Goal: Task Accomplishment & Management: Use online tool/utility

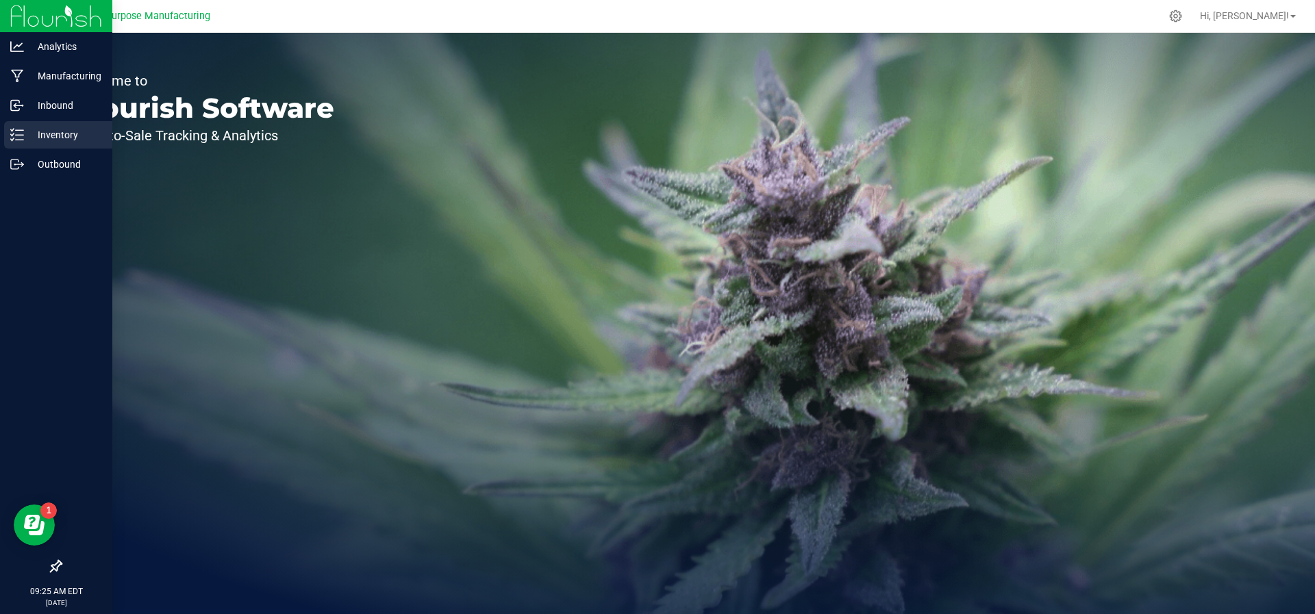
click at [27, 131] on p "Inventory" at bounding box center [65, 135] width 82 height 16
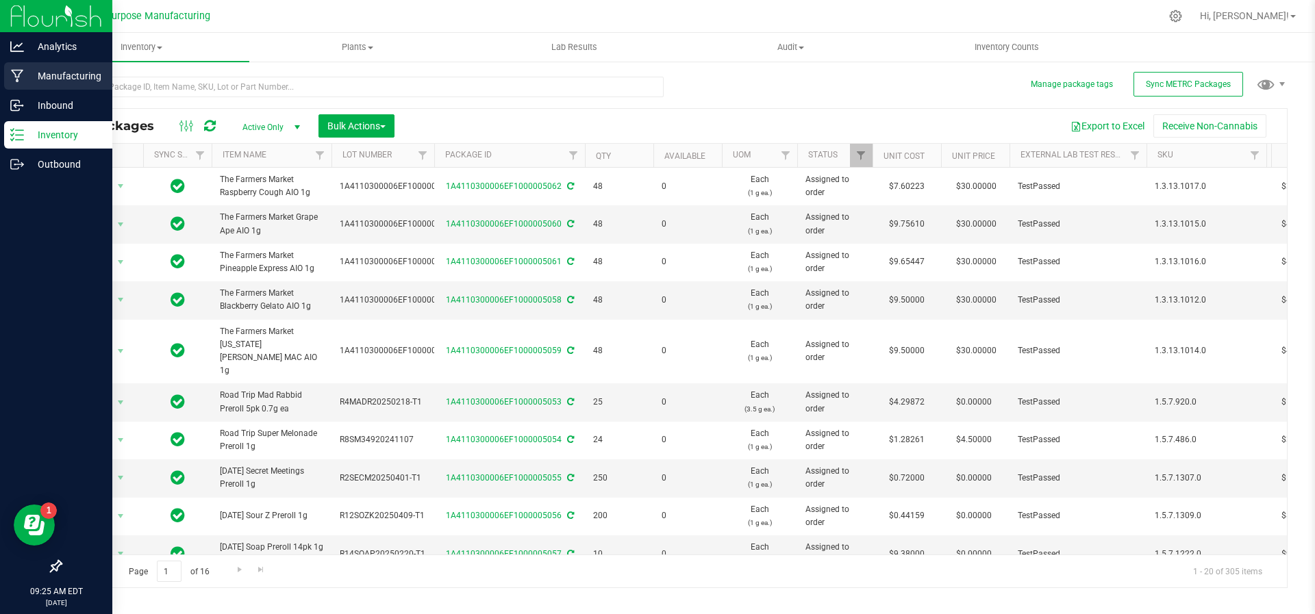
click at [31, 76] on p "Manufacturing" at bounding box center [65, 76] width 82 height 16
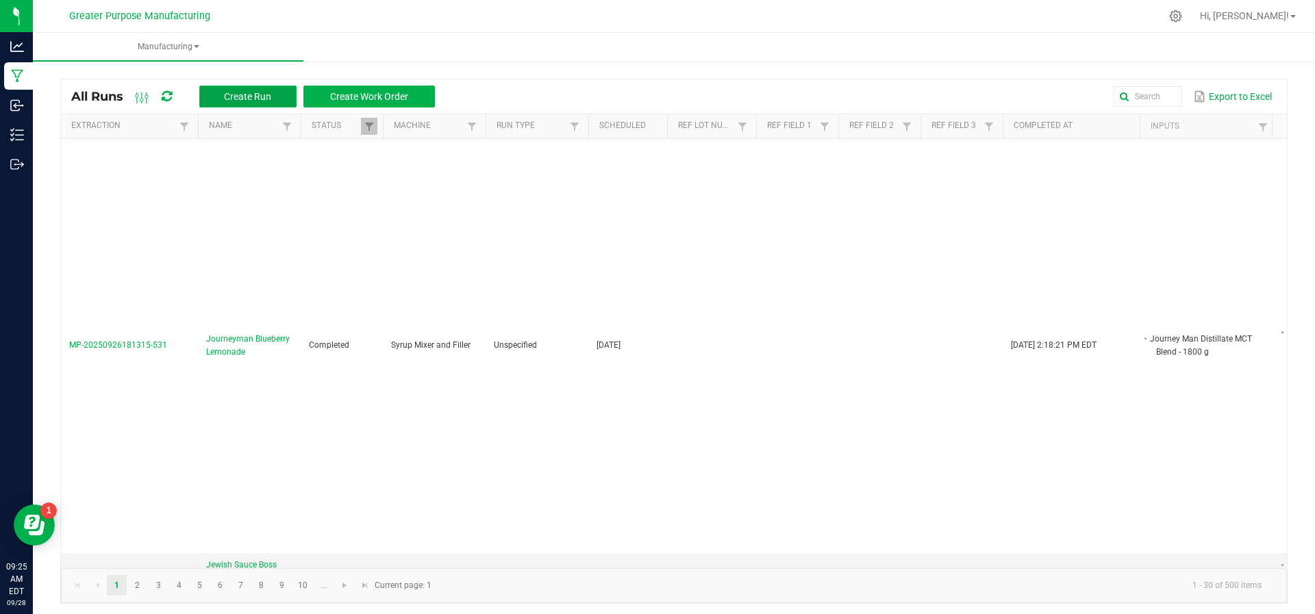
click at [270, 92] on span "Create Run" at bounding box center [247, 96] width 47 height 11
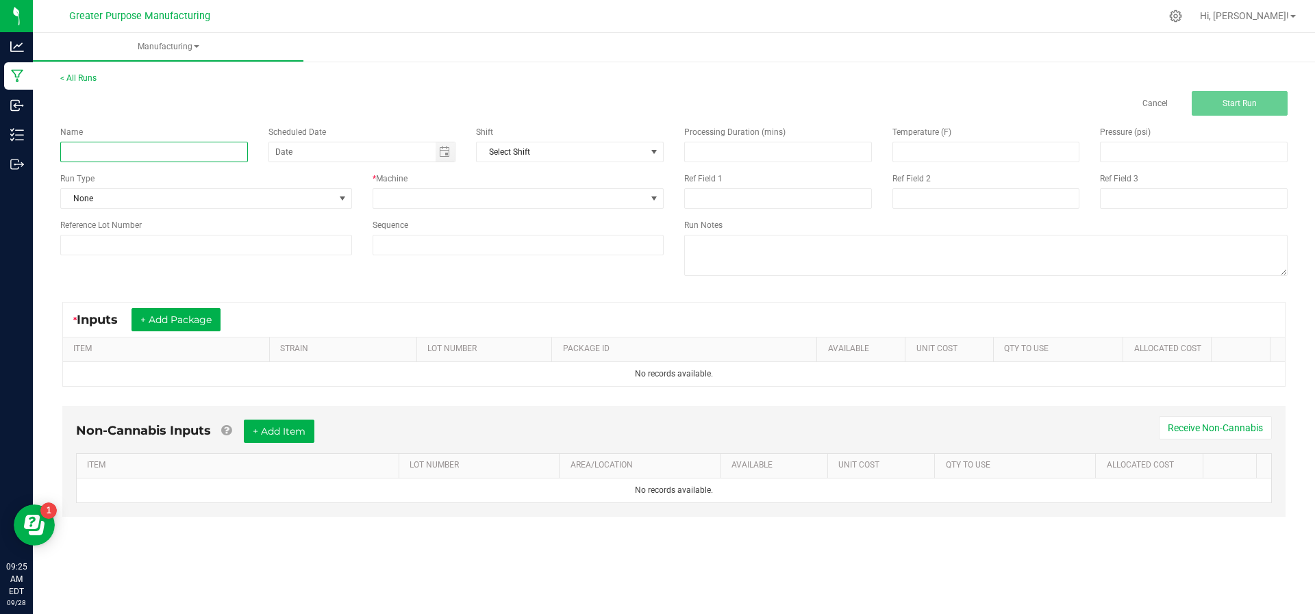
click at [181, 152] on input at bounding box center [154, 152] width 188 height 21
click at [440, 152] on span "Toggle calendar" at bounding box center [444, 152] width 11 height 11
type input "Journeyman MCT Distillate Blend"
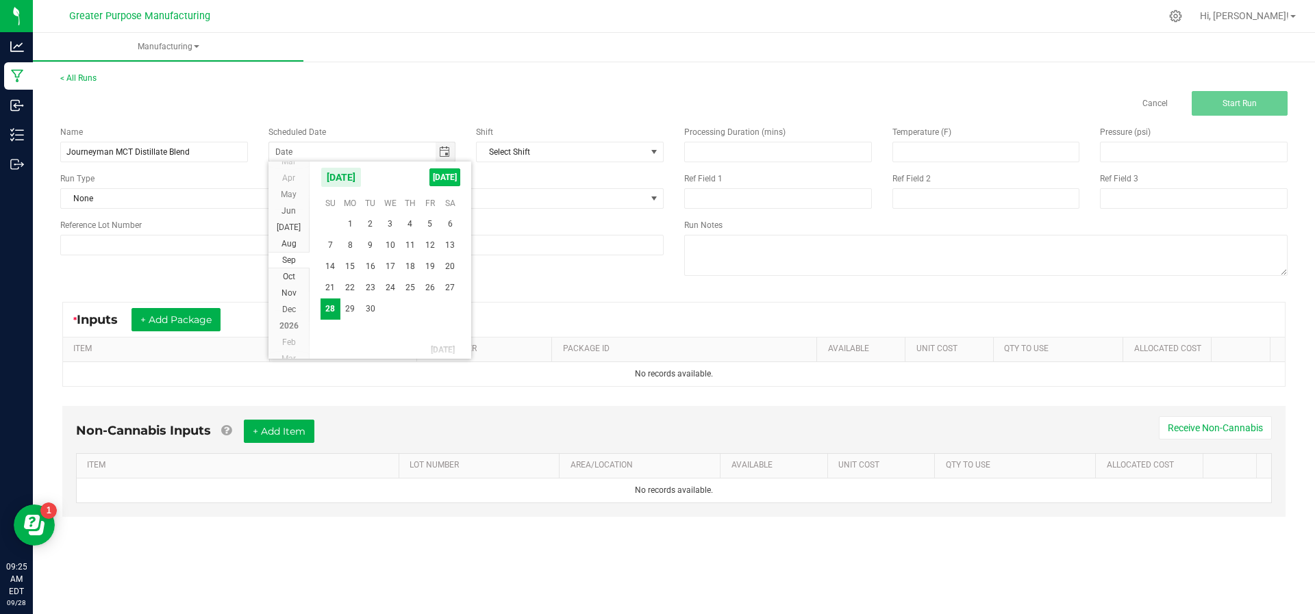
click at [442, 179] on span "[DATE]" at bounding box center [444, 177] width 31 height 18
type input "[DATE]"
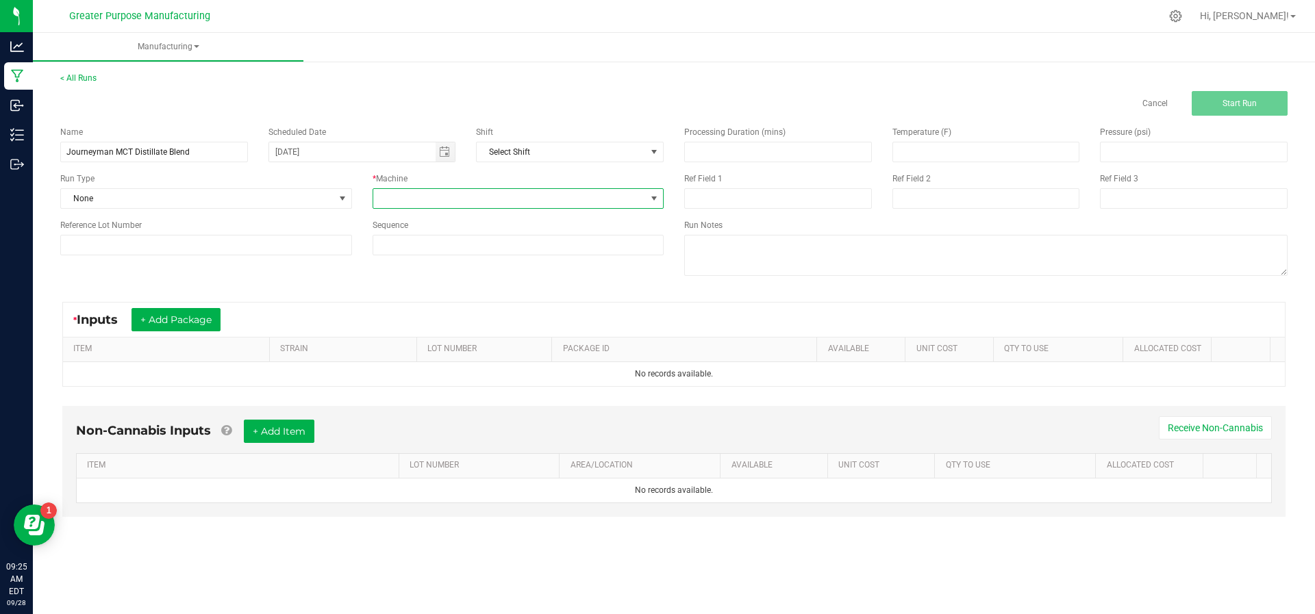
click at [442, 200] on span at bounding box center [509, 198] width 273 height 19
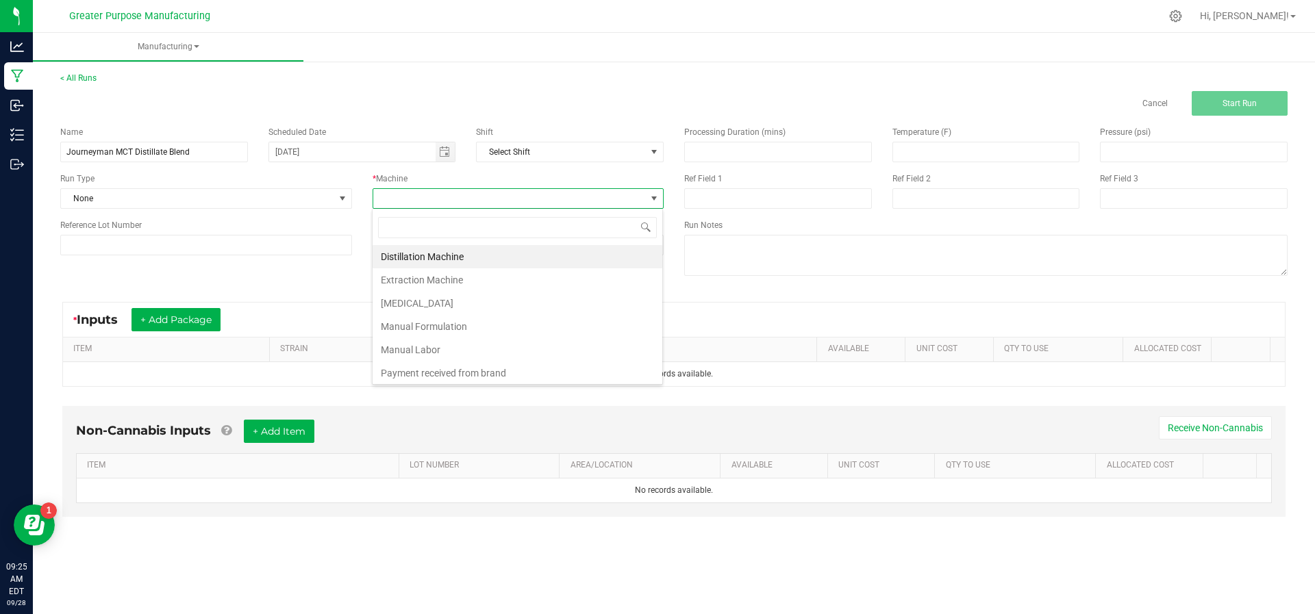
scroll to position [21, 292]
click at [422, 326] on li "Manual Formulation" at bounding box center [517, 326] width 290 height 23
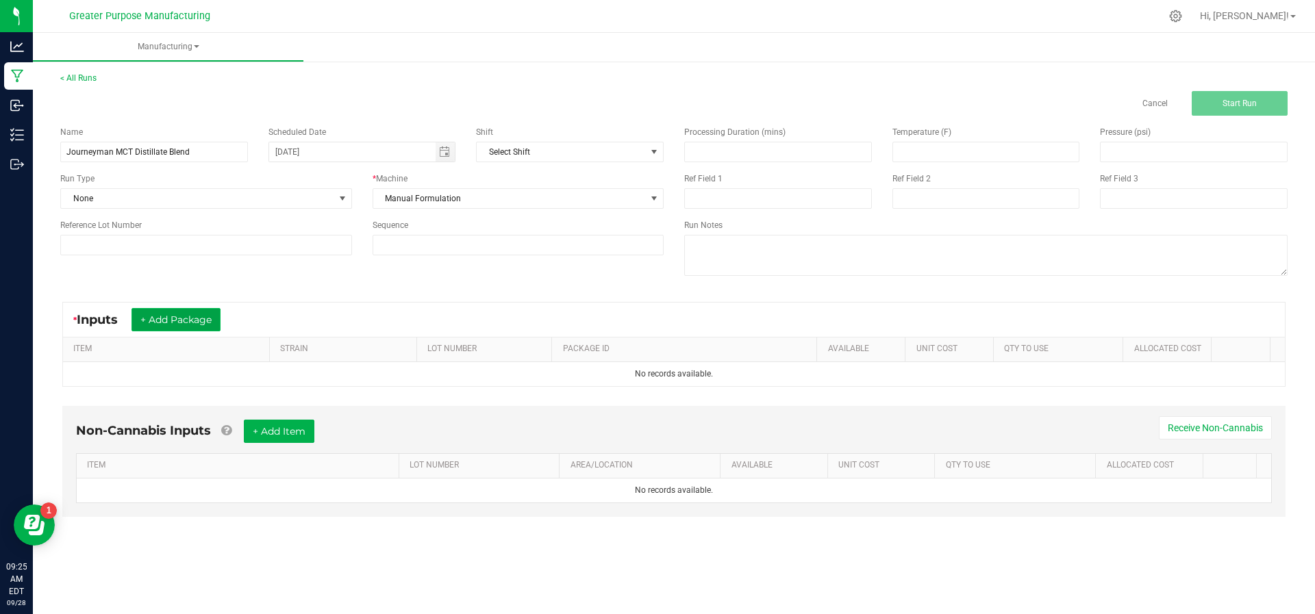
click at [171, 309] on button "+ Add Package" at bounding box center [175, 319] width 89 height 23
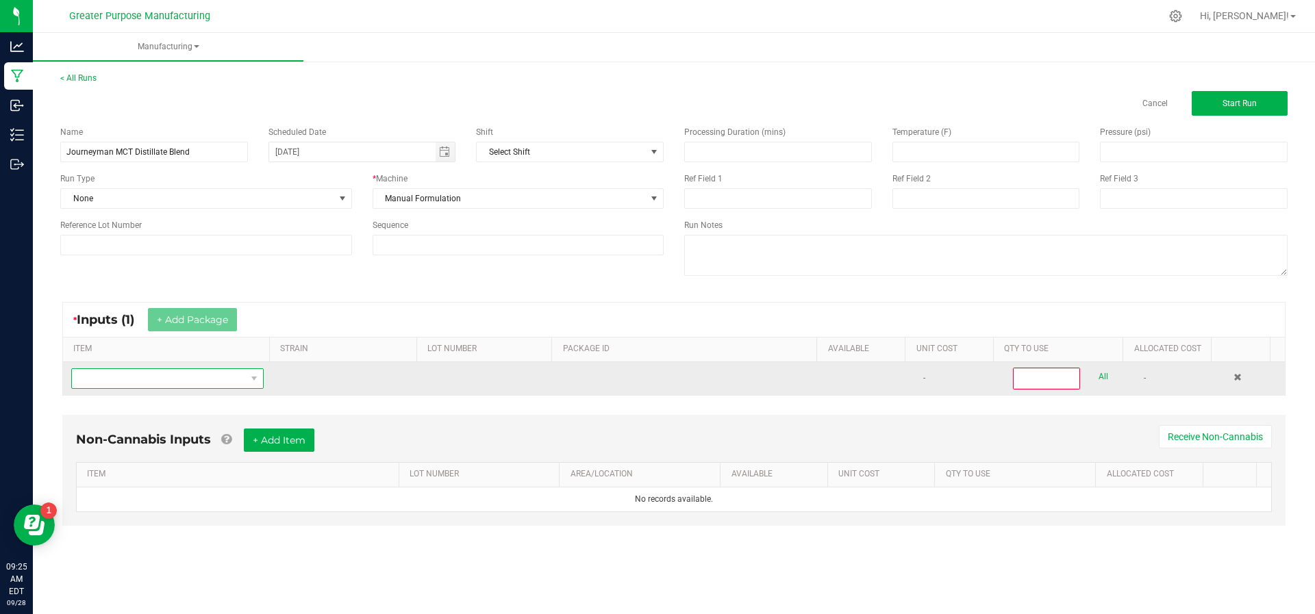
click at [171, 368] on span "NO DATA FOUND" at bounding box center [167, 378] width 192 height 21
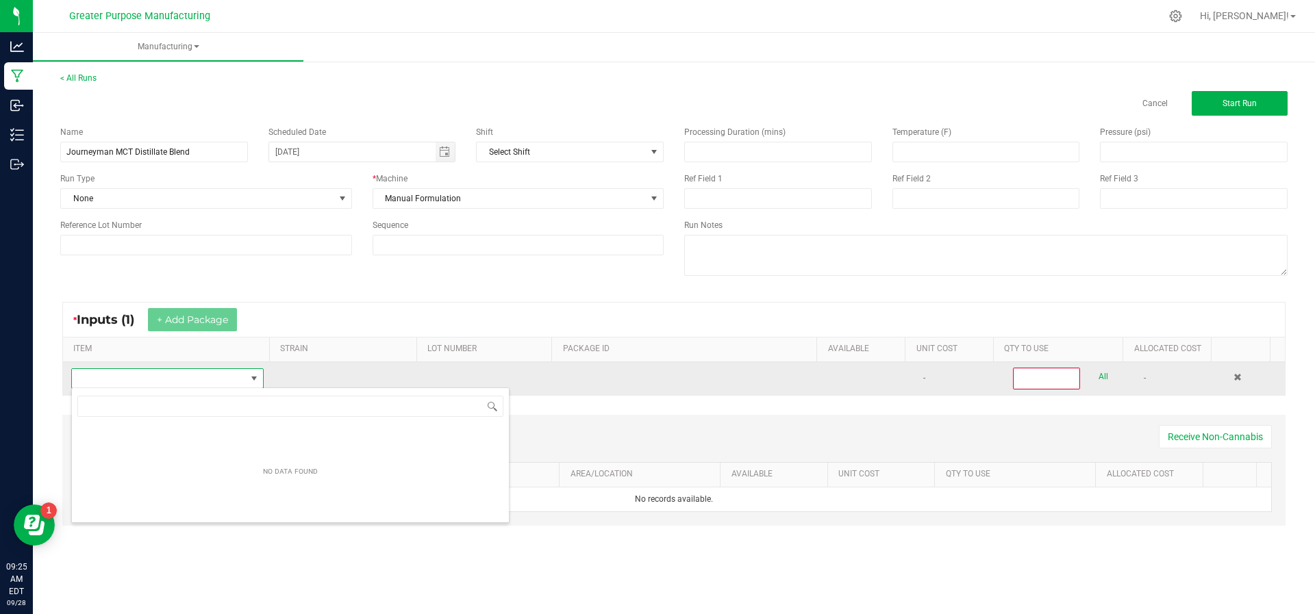
scroll to position [21, 187]
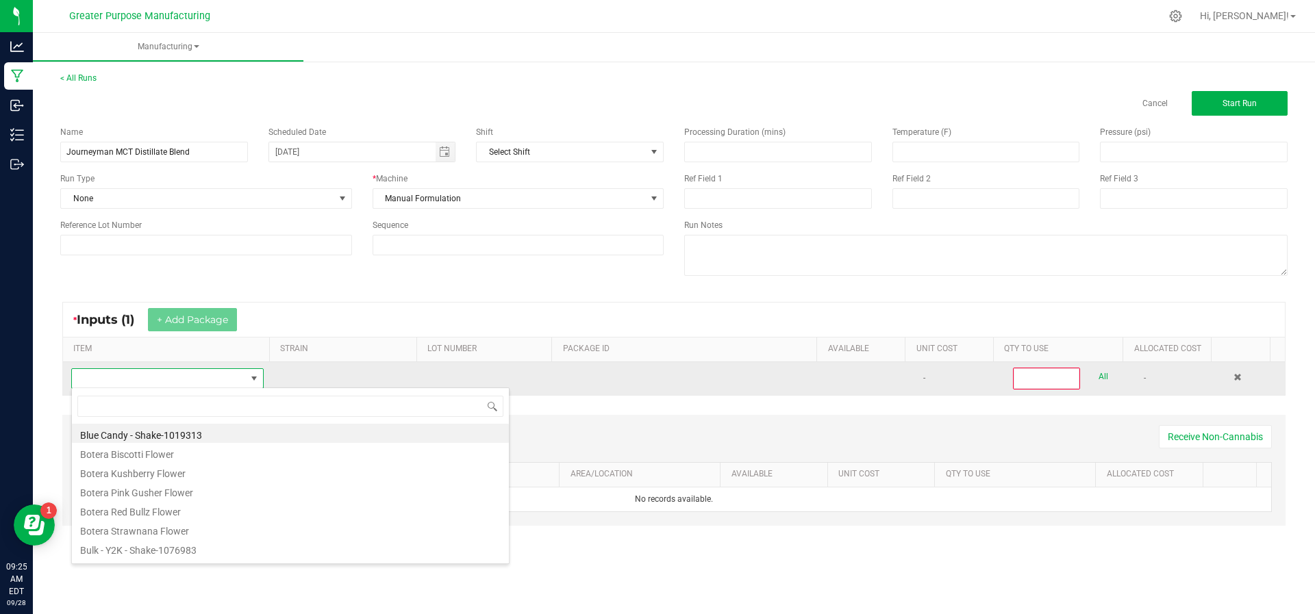
click at [171, 368] on span at bounding box center [167, 378] width 192 height 21
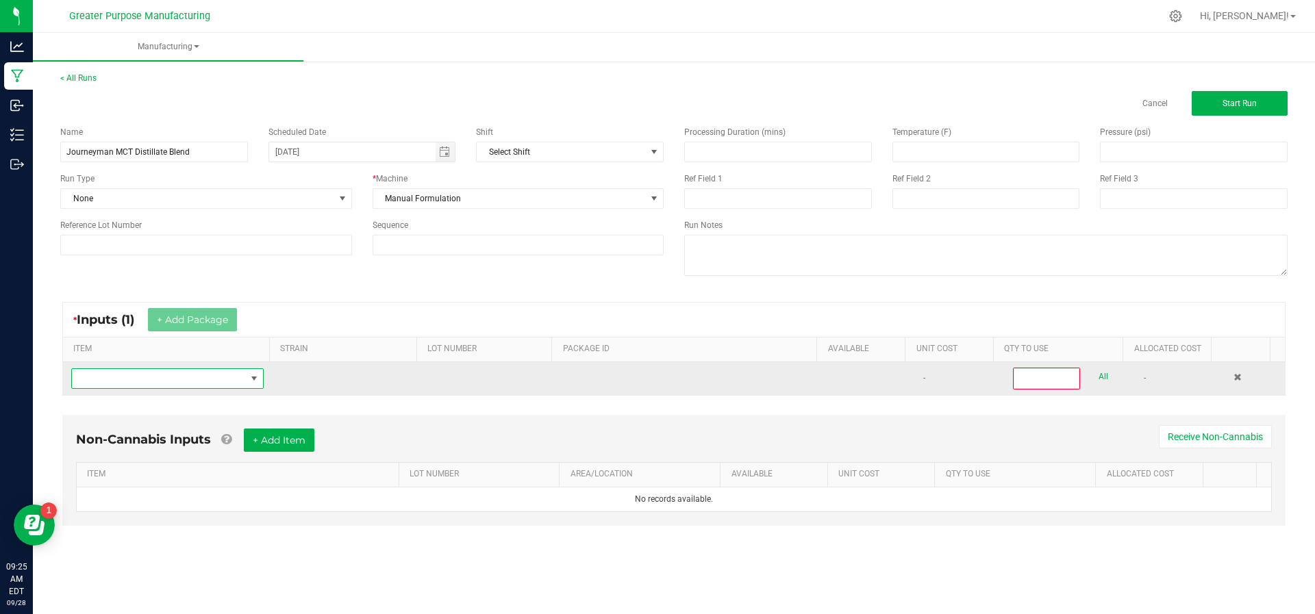
click at [170, 377] on span "NO DATA FOUND" at bounding box center [159, 378] width 174 height 19
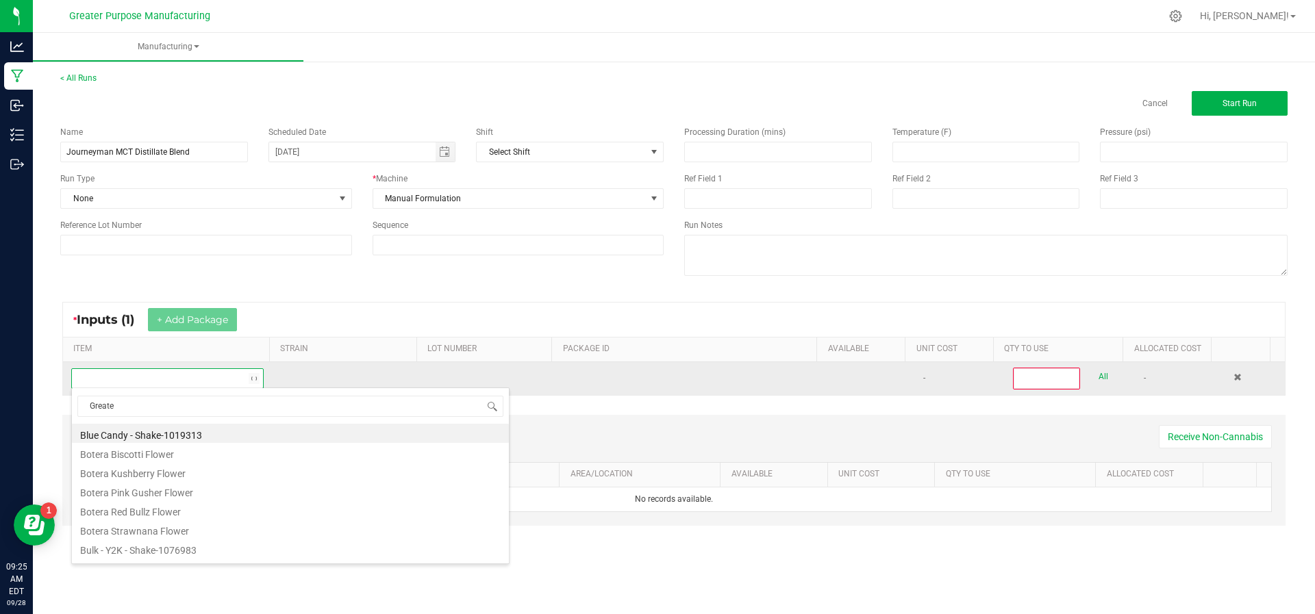
type input "Greater"
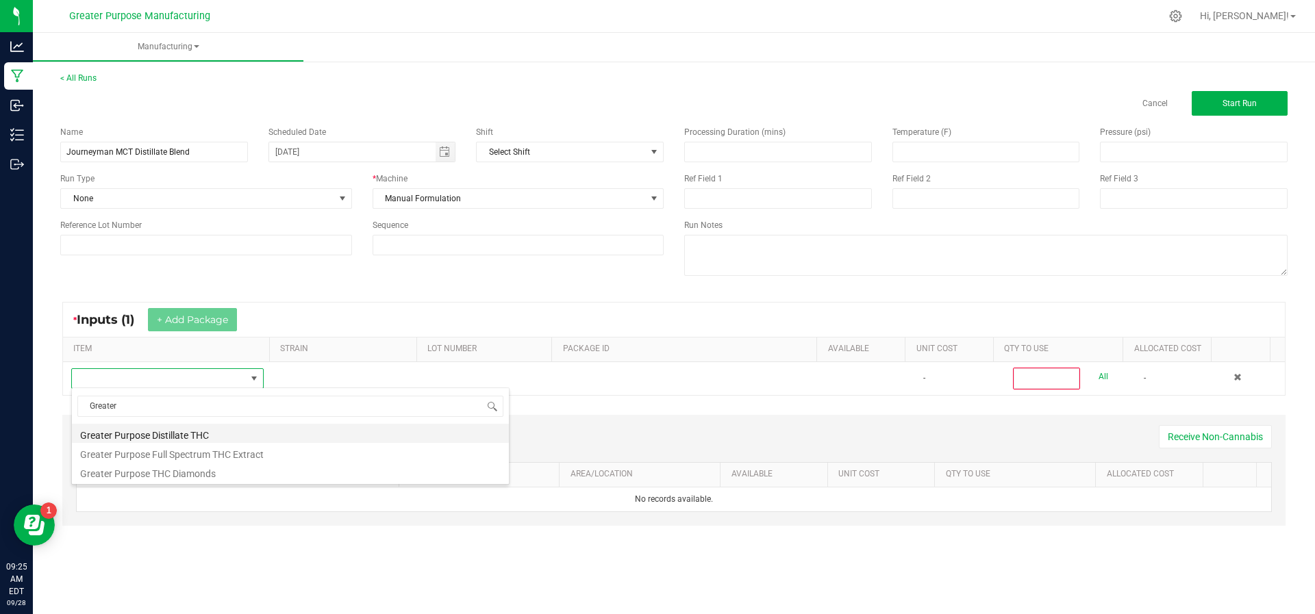
click at [158, 429] on li "Greater Purpose Distillate THC" at bounding box center [290, 433] width 437 height 19
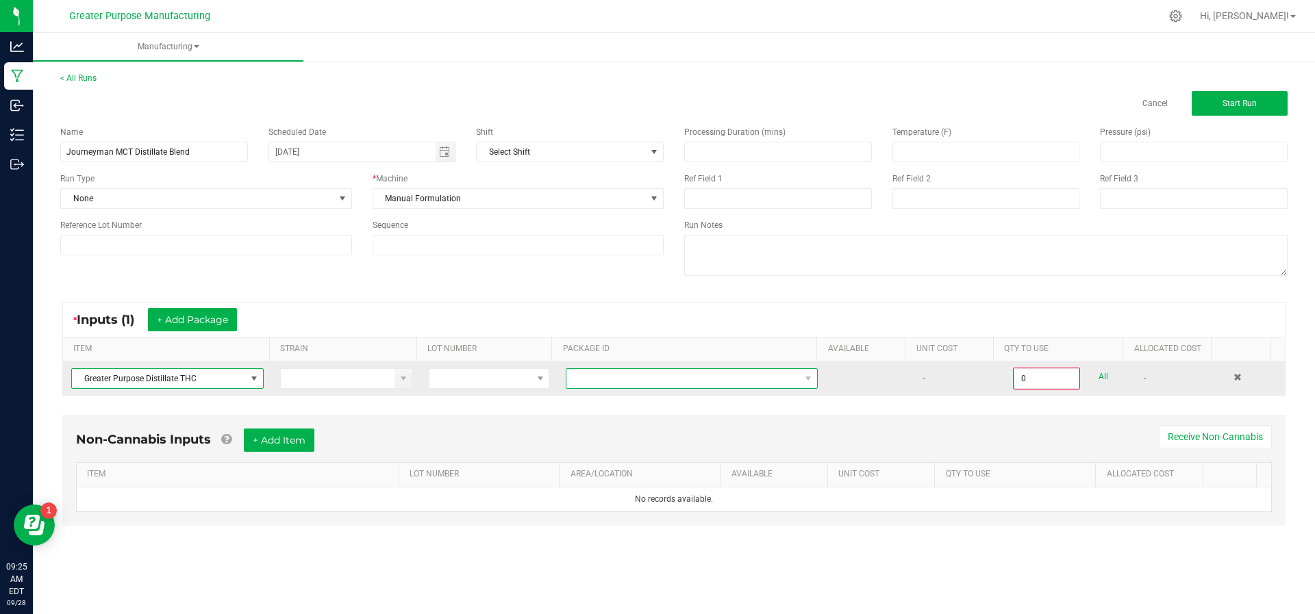
click at [763, 383] on span at bounding box center [682, 378] width 233 height 19
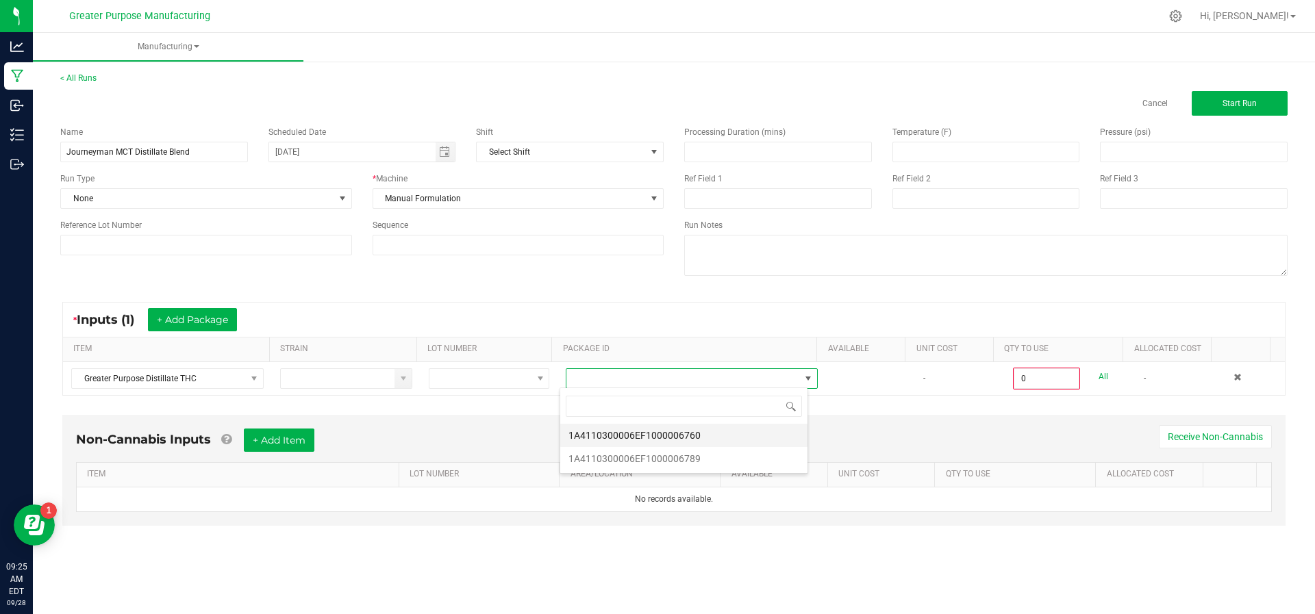
click at [735, 436] on li "1A4110300006EF1000006760" at bounding box center [683, 435] width 247 height 23
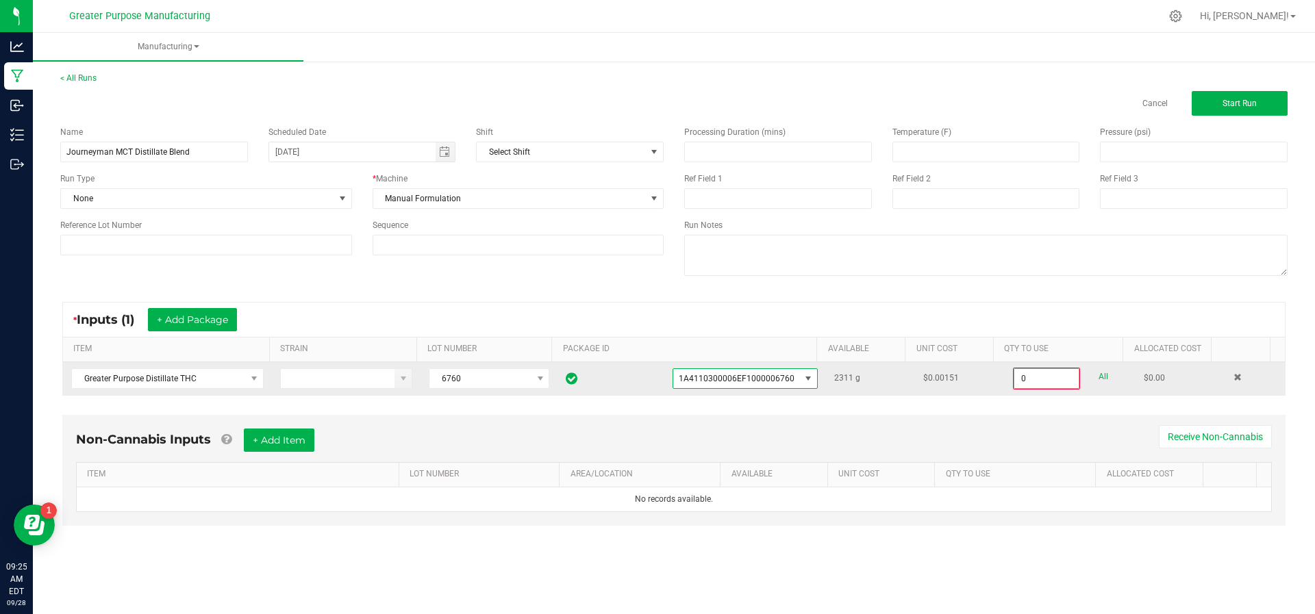
click at [1026, 375] on input "0" at bounding box center [1046, 378] width 64 height 19
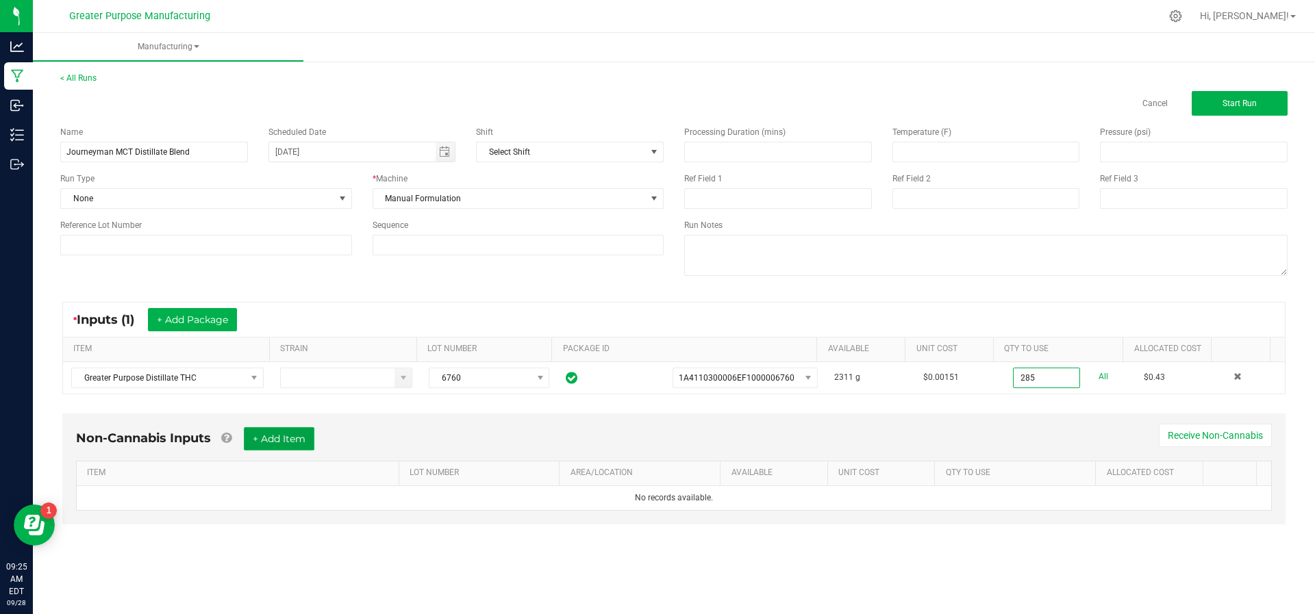
type input "285.0000 g"
click at [286, 433] on button "+ Add Item" at bounding box center [279, 438] width 71 height 23
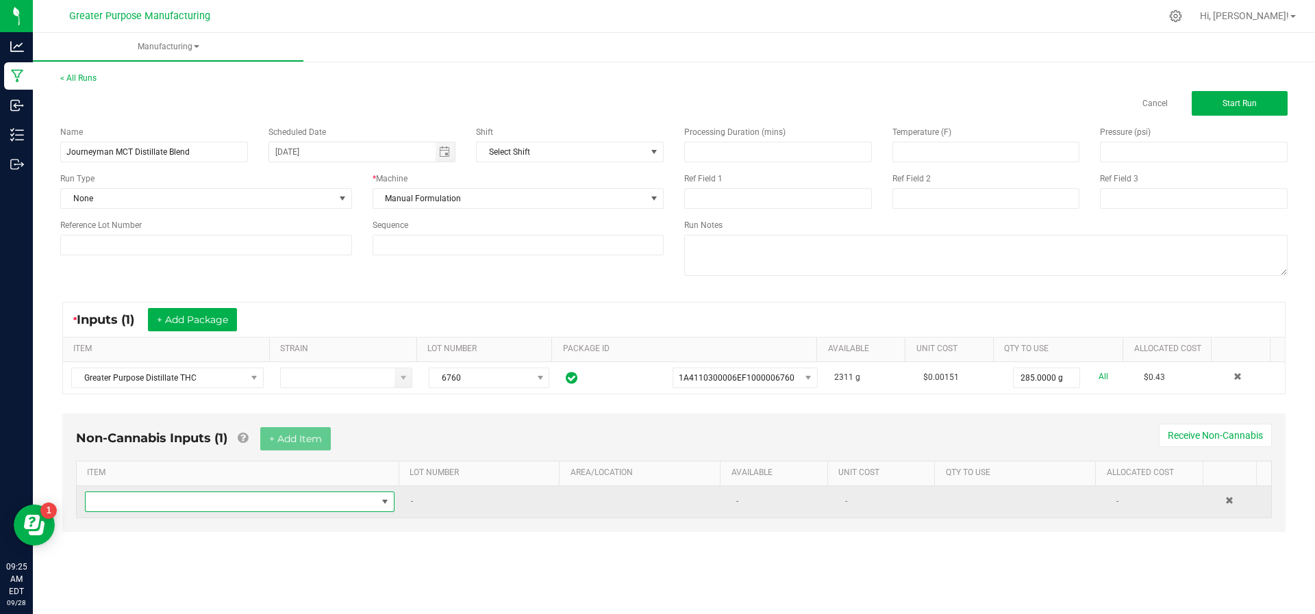
click at [240, 502] on span "NO DATA FOUND" at bounding box center [231, 501] width 291 height 19
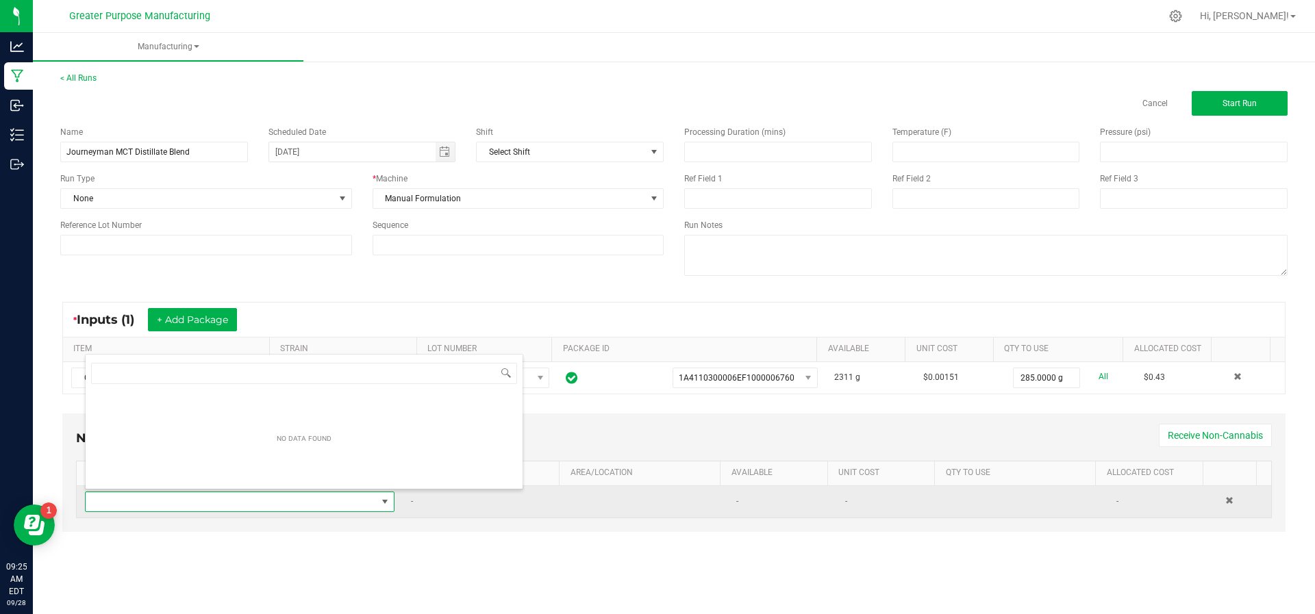
scroll to position [21, 301]
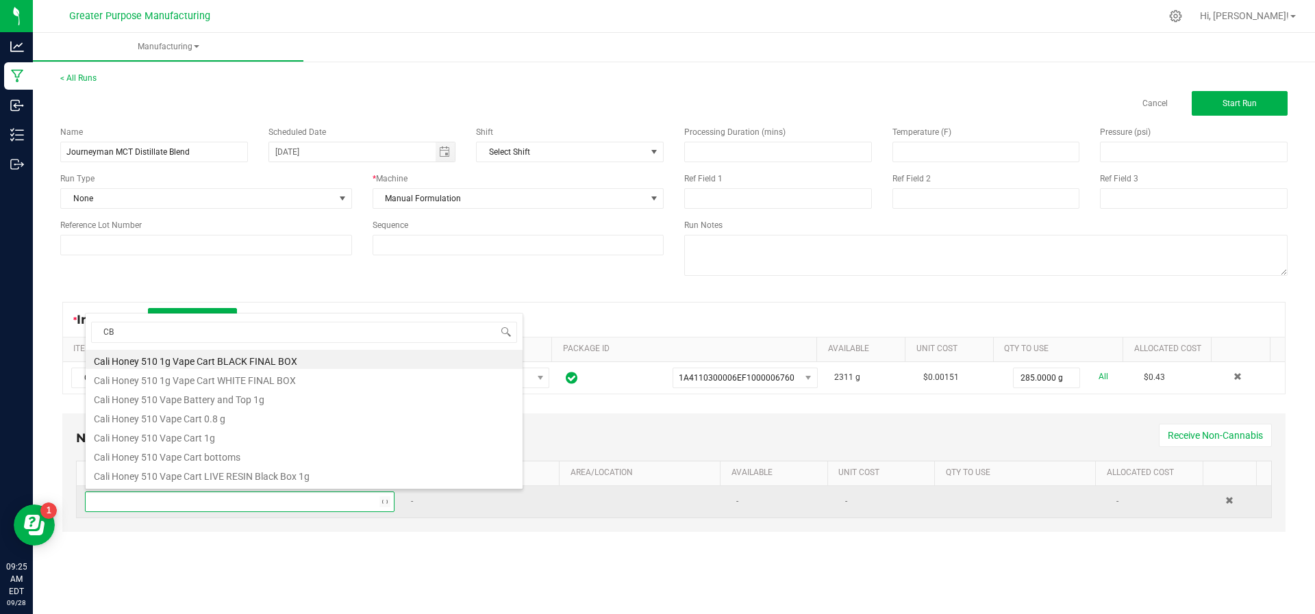
type input "CBG"
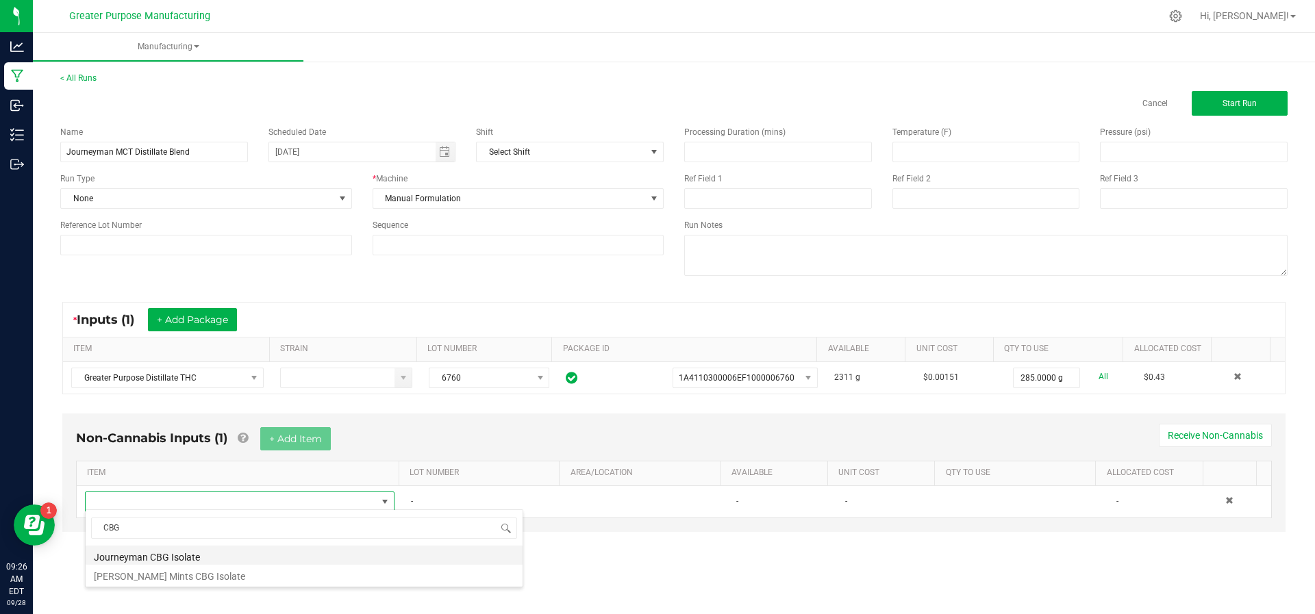
click at [214, 558] on li "Journeyman CBG Isolate" at bounding box center [304, 555] width 437 height 19
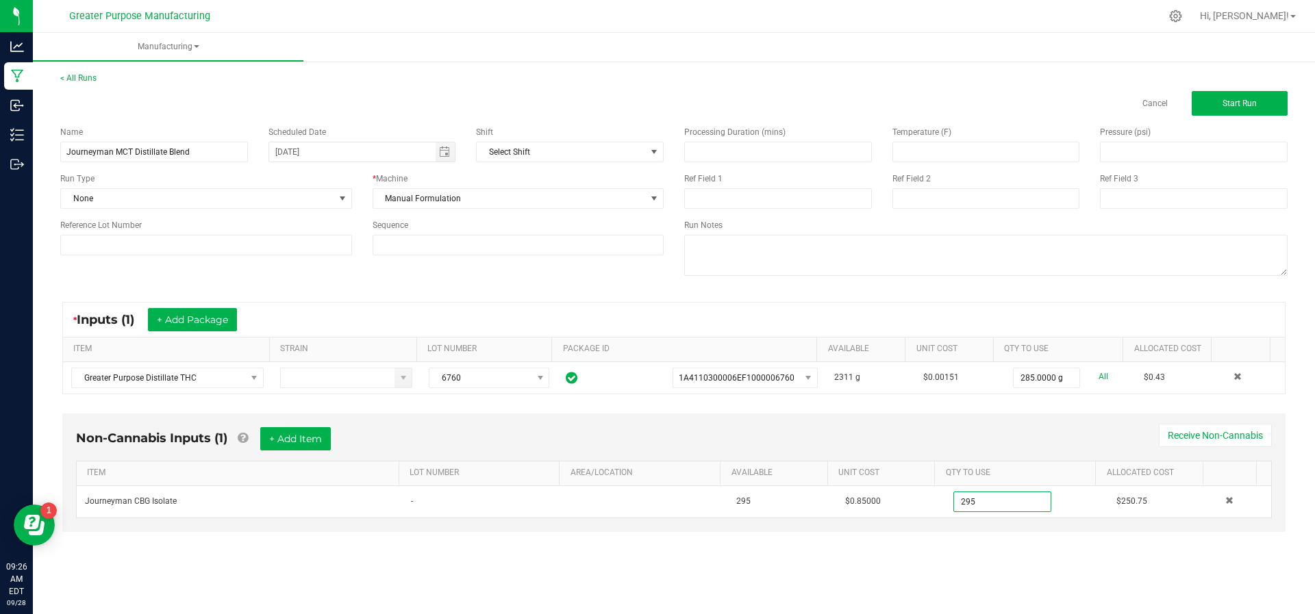
type input "295.0000 g"
click at [826, 577] on div "Manufacturing < All Runs Cancel Start Run Name Journeyman MCT Distillate Blend …" at bounding box center [674, 323] width 1282 height 581
click at [286, 442] on button "+ Add Item" at bounding box center [295, 438] width 71 height 23
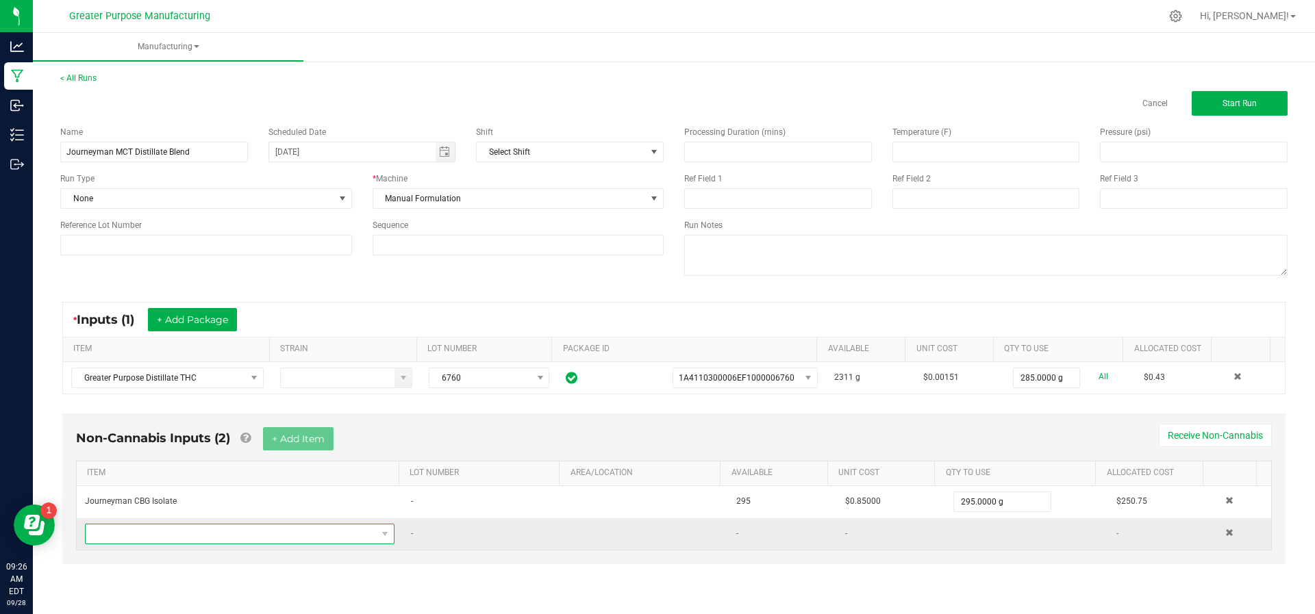
click at [256, 533] on span "NO DATA FOUND" at bounding box center [231, 533] width 291 height 19
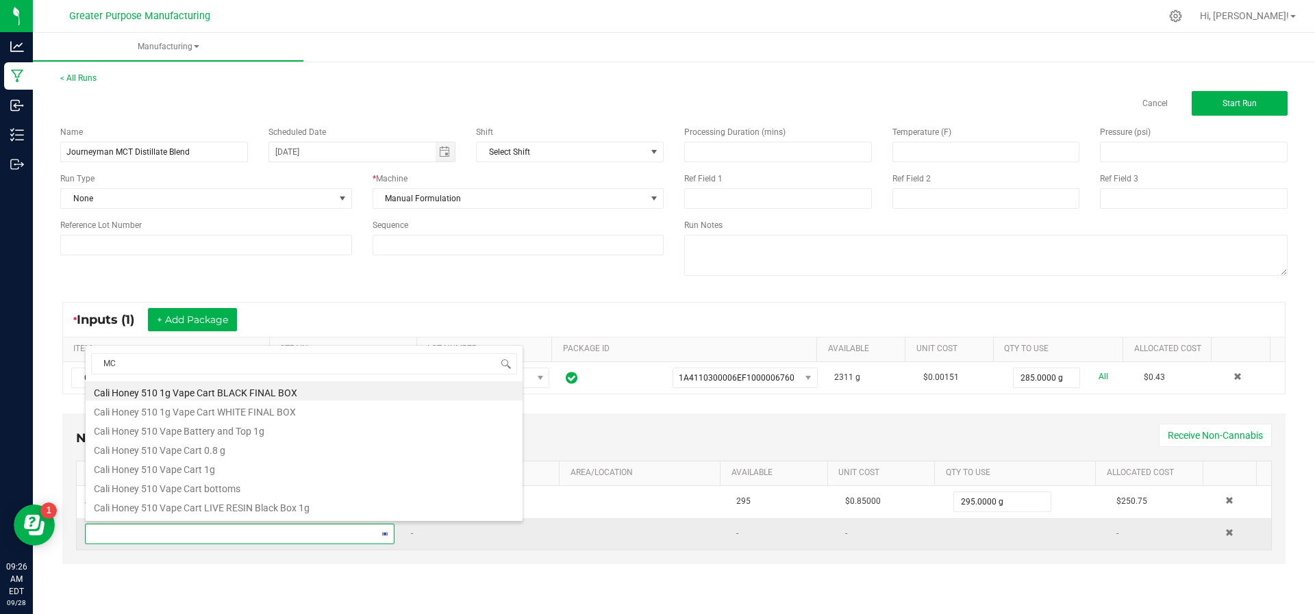
type input "MCT"
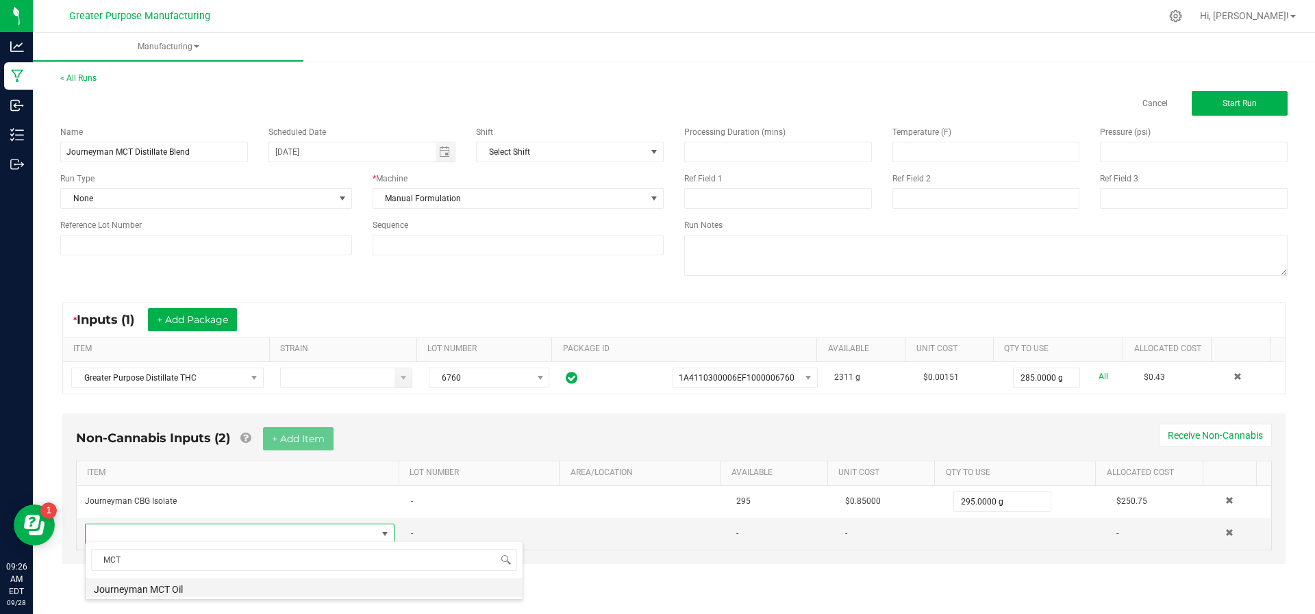
click at [233, 585] on li "Journeyman MCT Oil" at bounding box center [304, 587] width 437 height 19
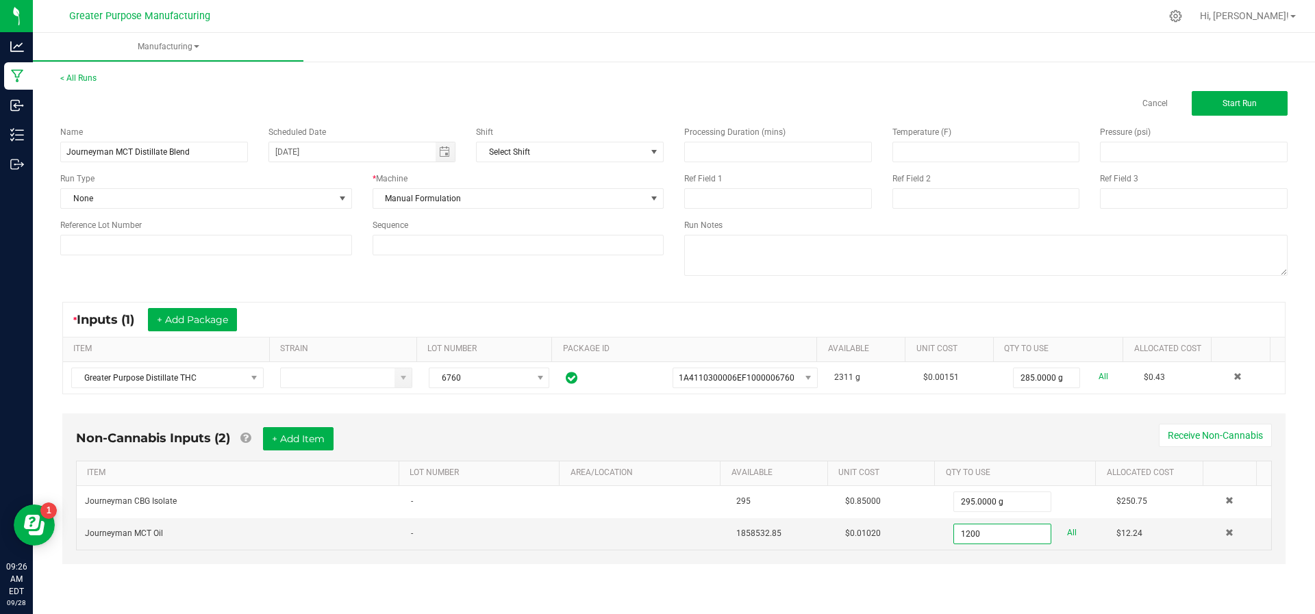
type input "1200.0000 g"
click at [787, 591] on div "< All Runs Cancel Start Run Name Journeyman MCT Distillate Blend Scheduled Date…" at bounding box center [674, 331] width 1282 height 546
click at [1223, 103] on span "Start Run" at bounding box center [1239, 104] width 34 height 10
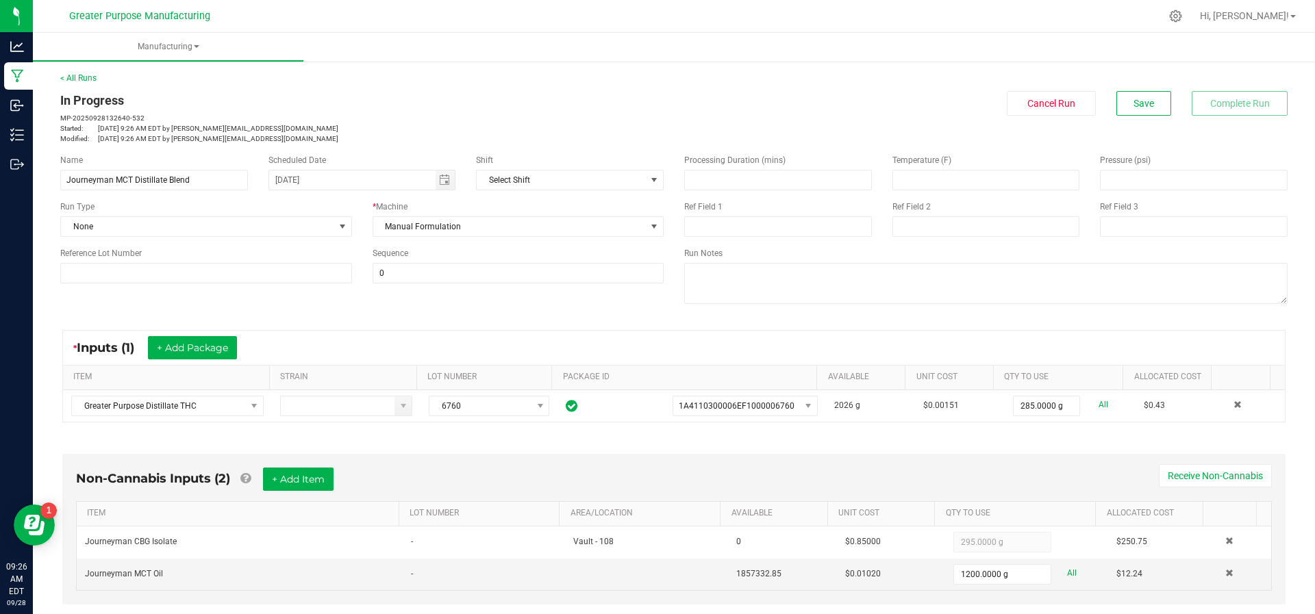
scroll to position [265, 0]
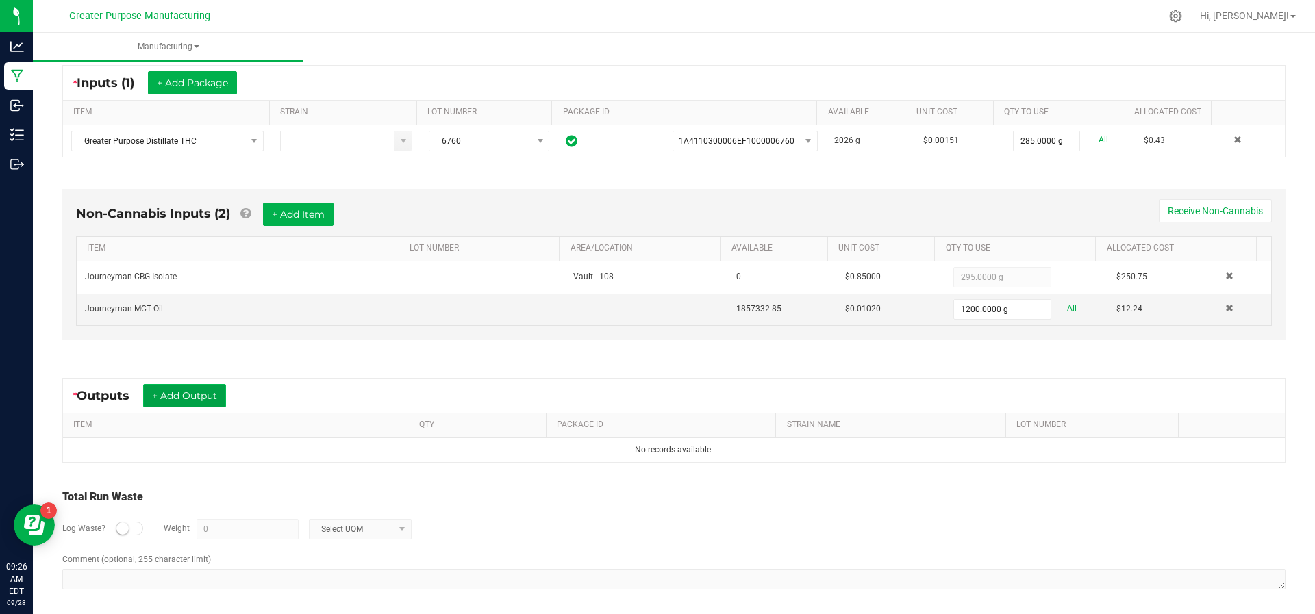
click at [184, 394] on button "+ Add Output" at bounding box center [184, 395] width 83 height 23
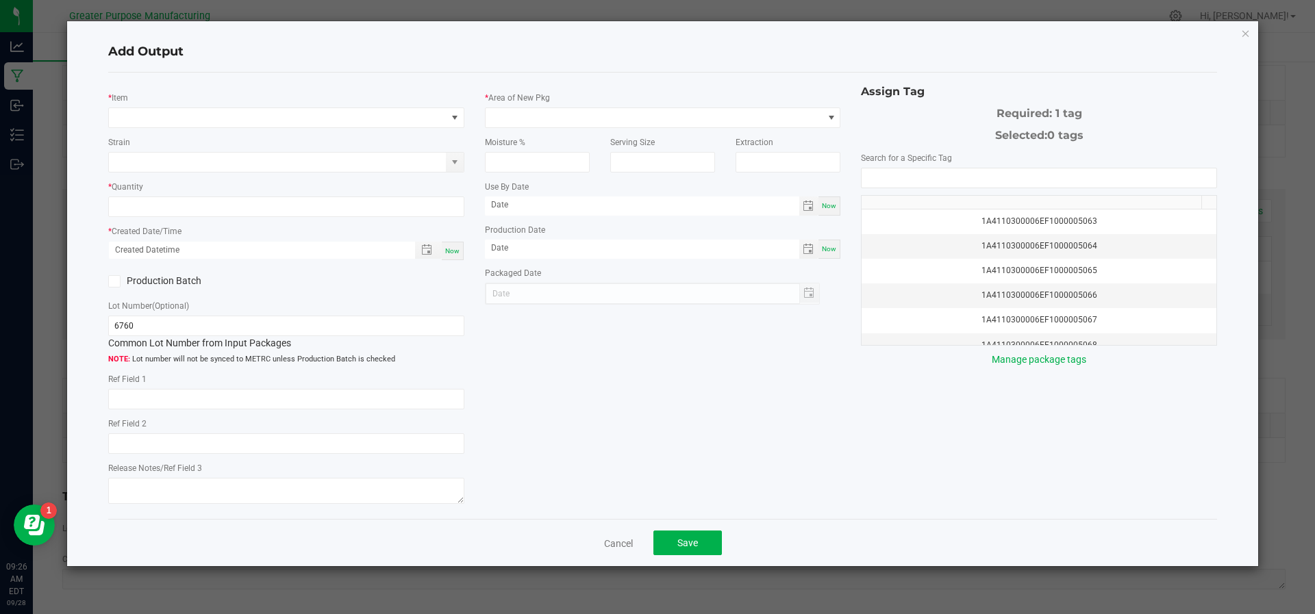
type input "[DATE]"
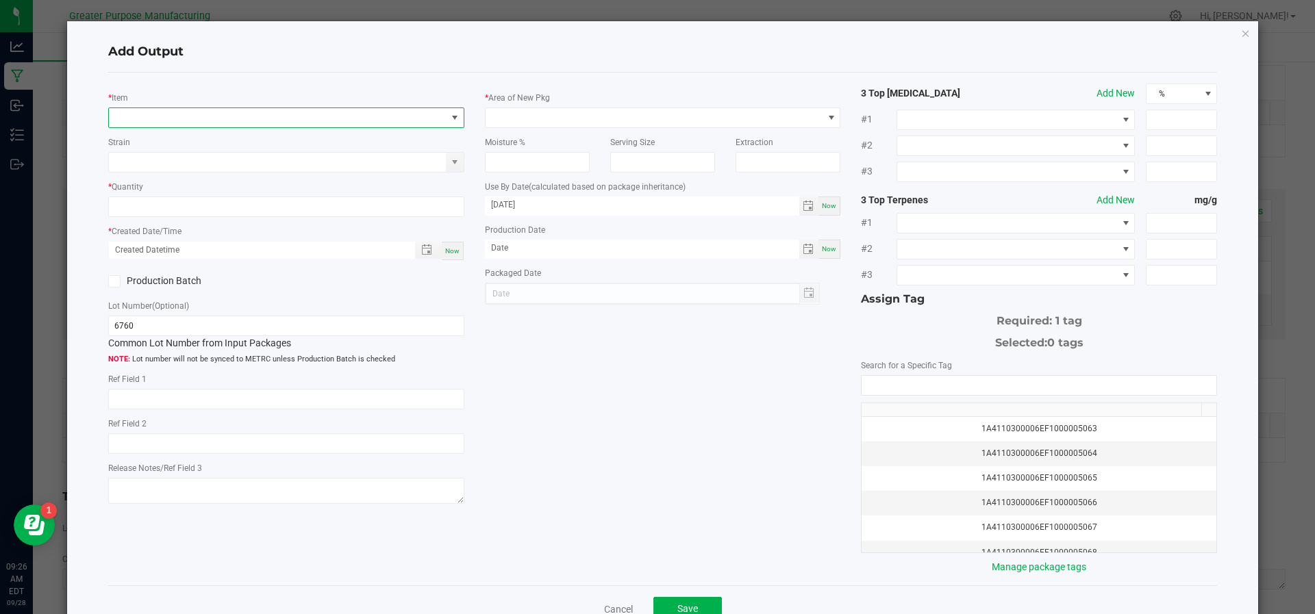
click at [197, 113] on span "NO DATA FOUND" at bounding box center [278, 117] width 338 height 19
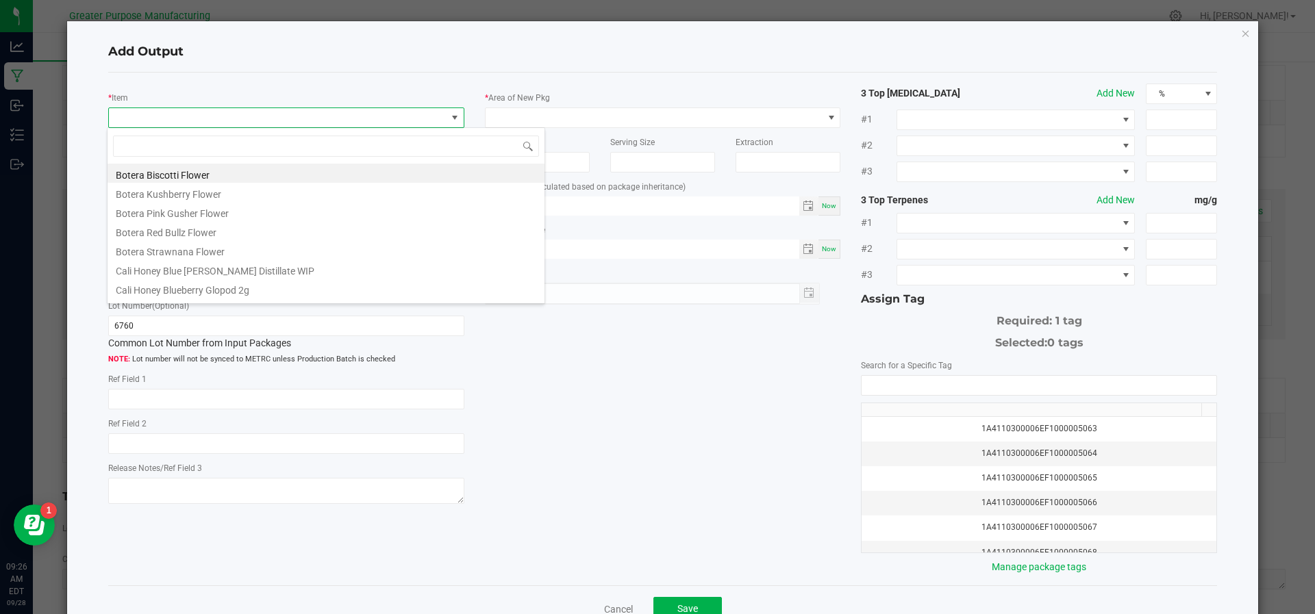
scroll to position [21, 351]
type input "Journey"
click at [197, 113] on span at bounding box center [278, 117] width 338 height 19
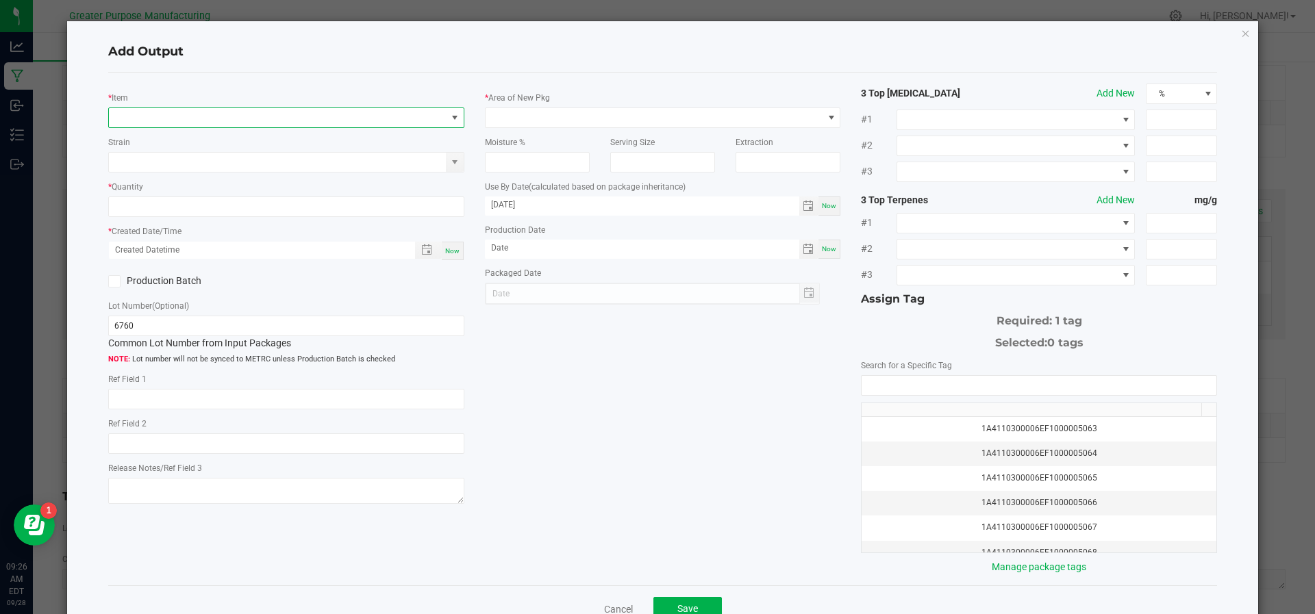
click at [197, 113] on span "NO DATA FOUND" at bounding box center [278, 117] width 338 height 19
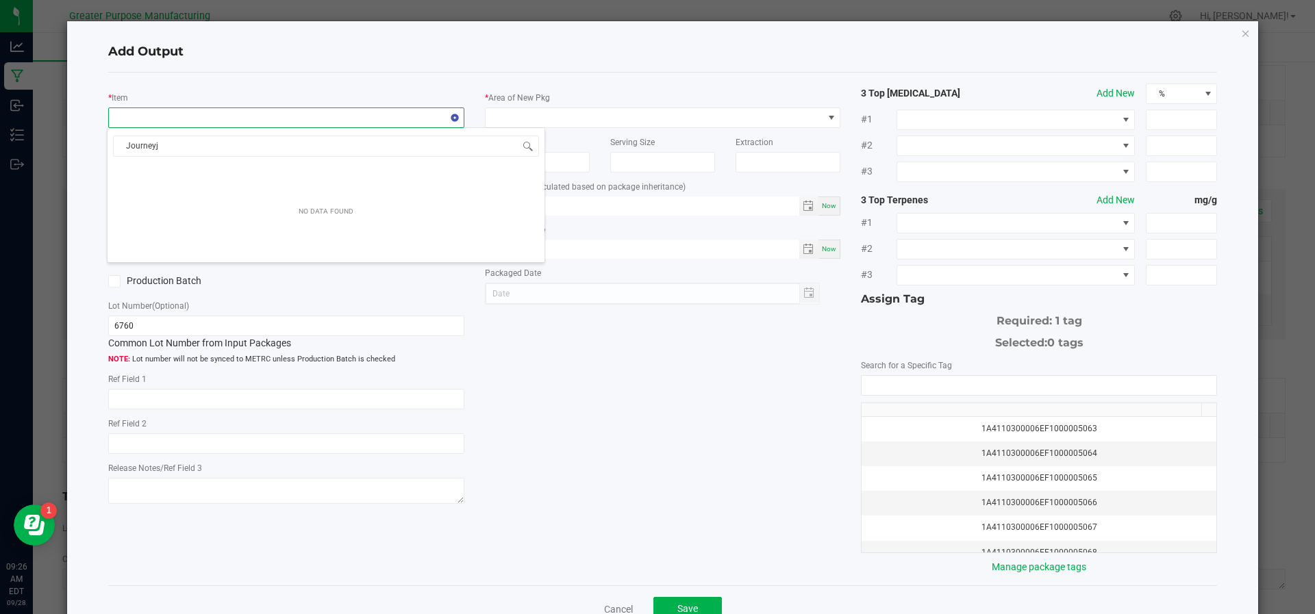
type input "Journey"
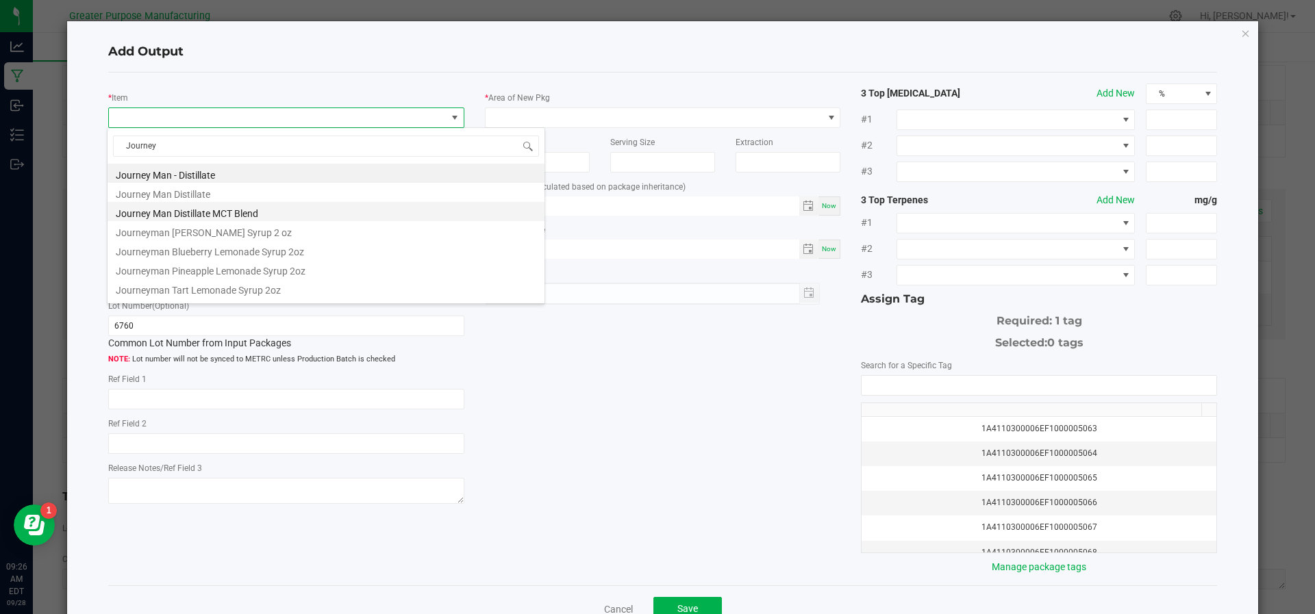
click at [189, 209] on li "Journey Man Distillate MCT Blend" at bounding box center [326, 211] width 437 height 19
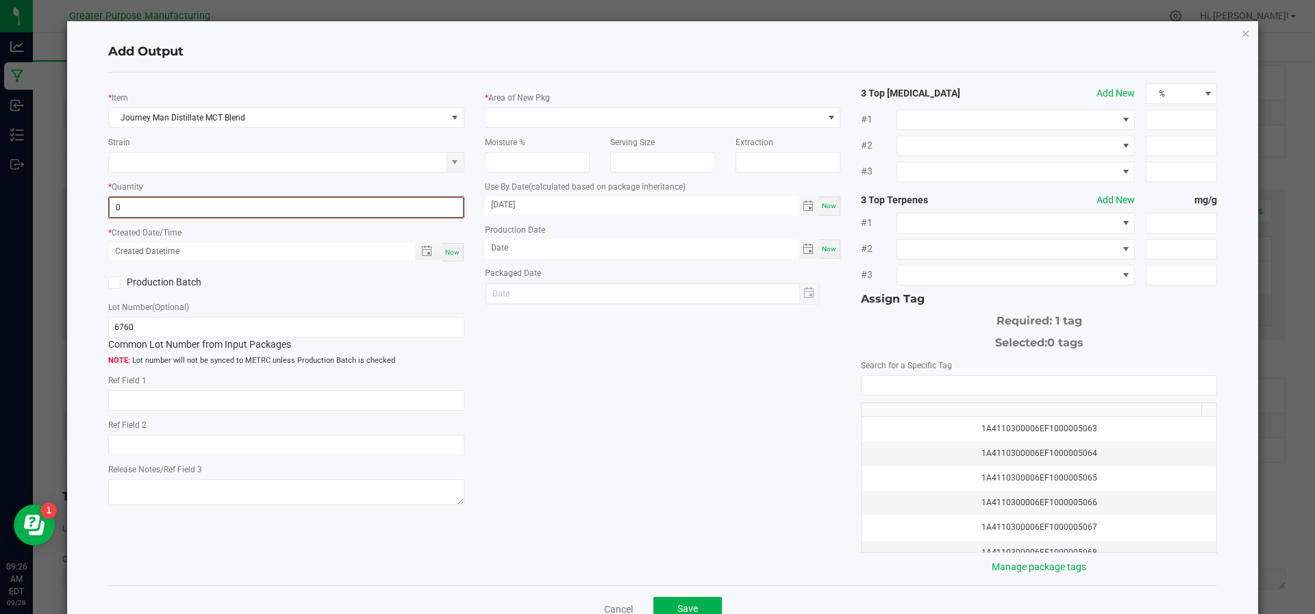
click at [189, 209] on input "0" at bounding box center [286, 207] width 353 height 19
type input "1800.0000 g"
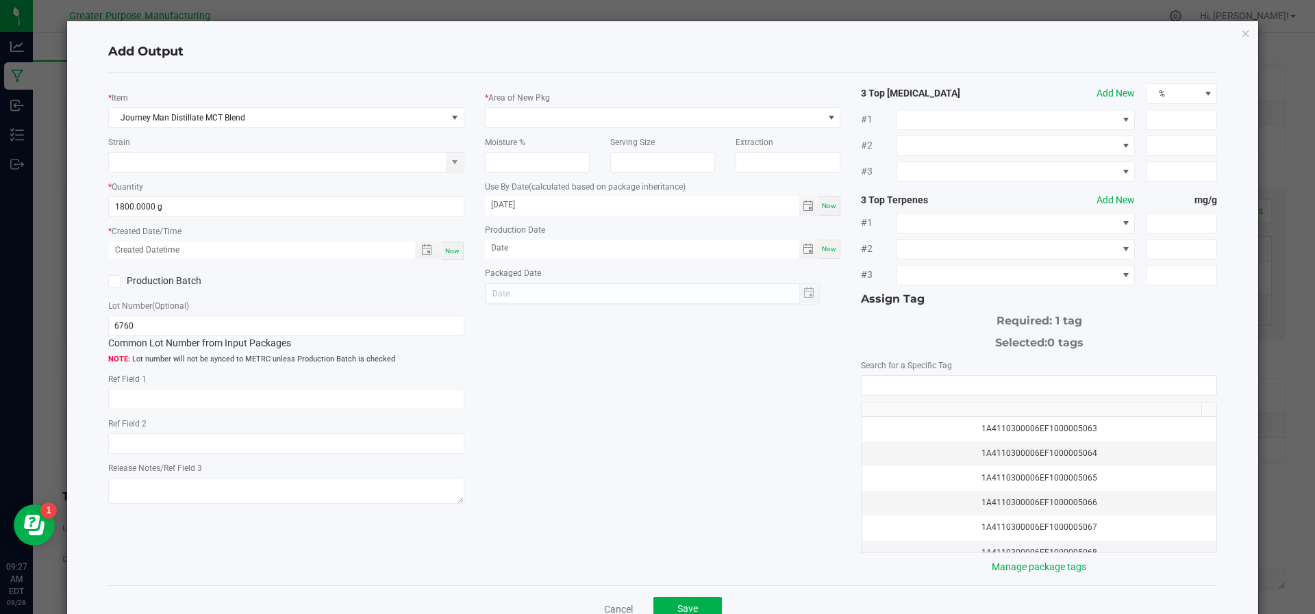
click at [110, 281] on icon at bounding box center [114, 281] width 9 height 0
click at [0, 0] on input "Production Batch" at bounding box center [0, 0] width 0 height 0
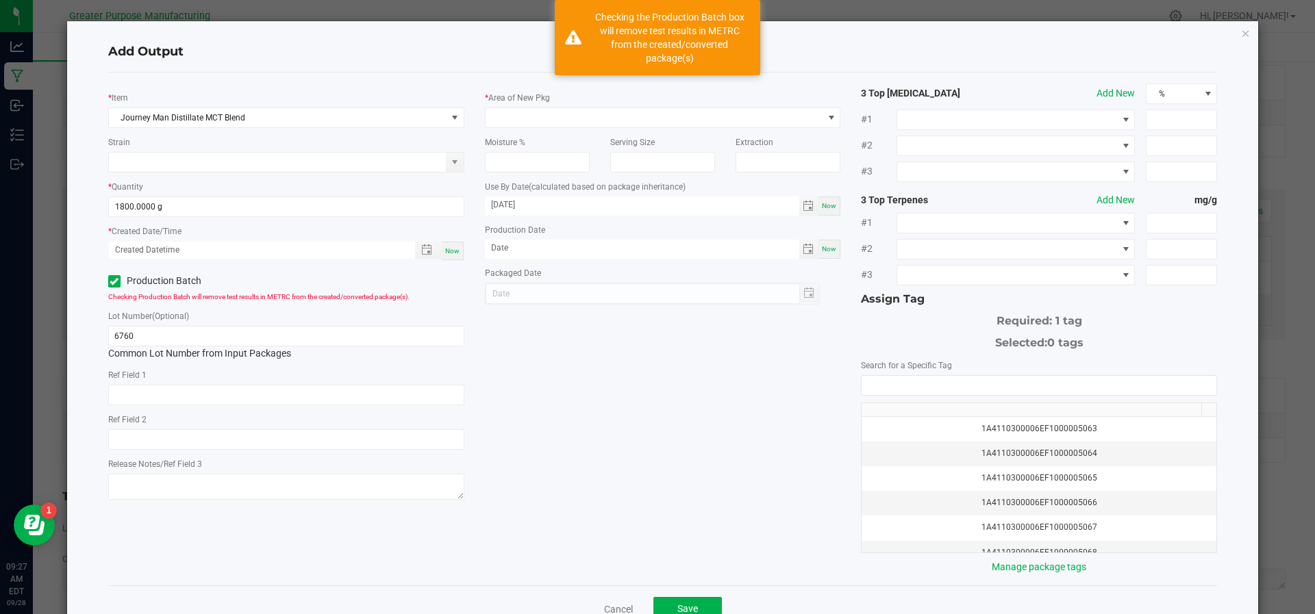
click at [110, 281] on icon at bounding box center [114, 281] width 9 height 0
click at [0, 0] on input "Production Batch" at bounding box center [0, 0] width 0 height 0
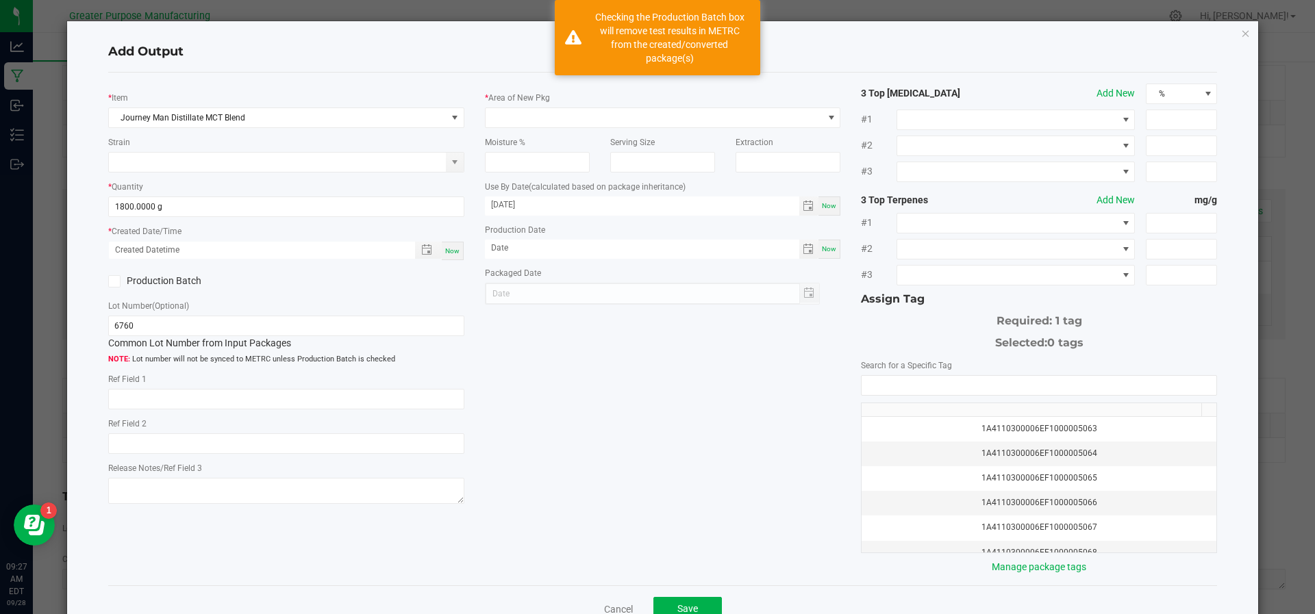
click at [449, 250] on span "Now" at bounding box center [452, 251] width 14 height 8
type input "[DATE] 9:27 AM"
type input "[DATE]"
click at [575, 122] on span at bounding box center [654, 117] width 338 height 19
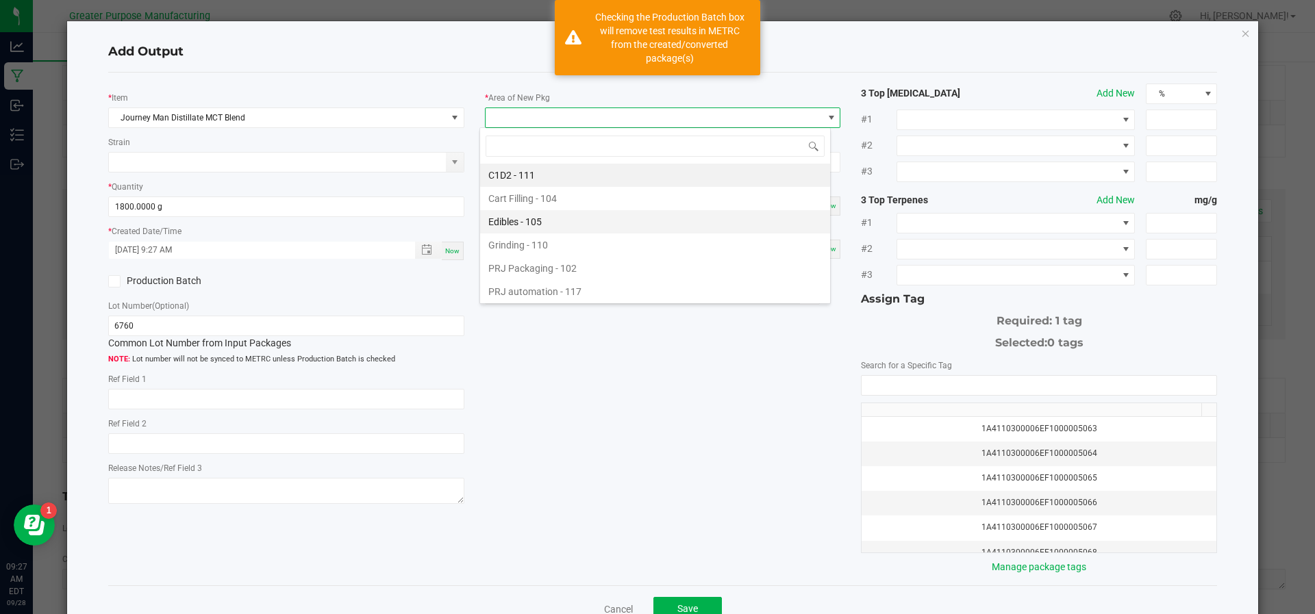
scroll to position [92, 0]
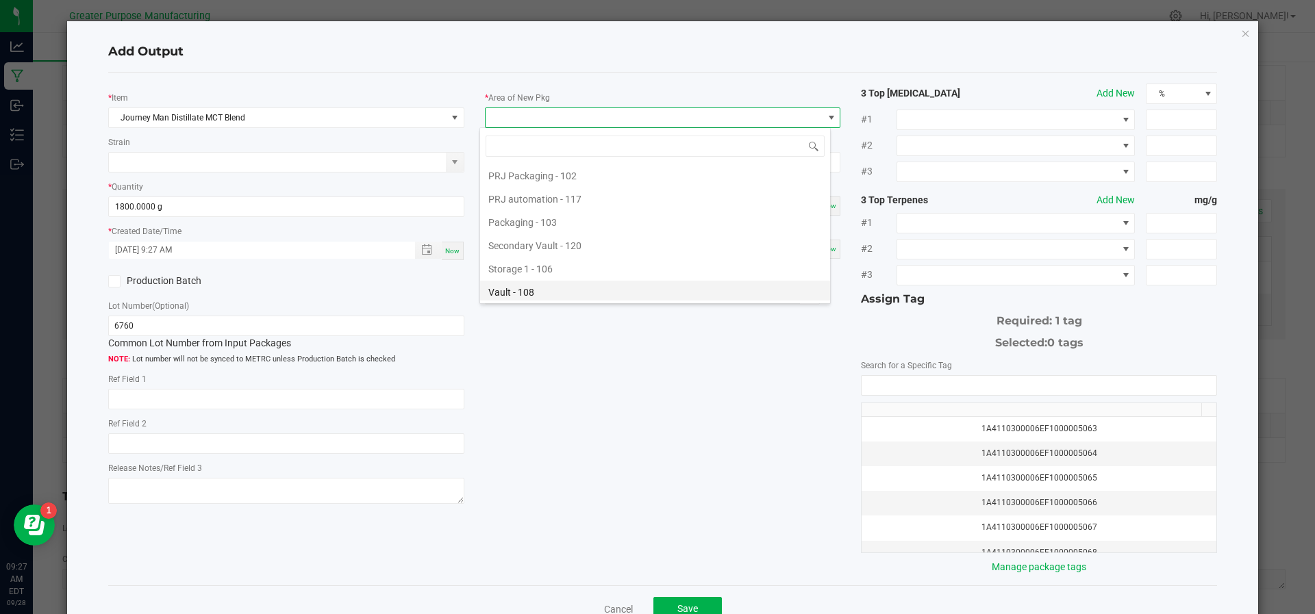
click at [564, 283] on li "Vault - 108" at bounding box center [655, 292] width 350 height 23
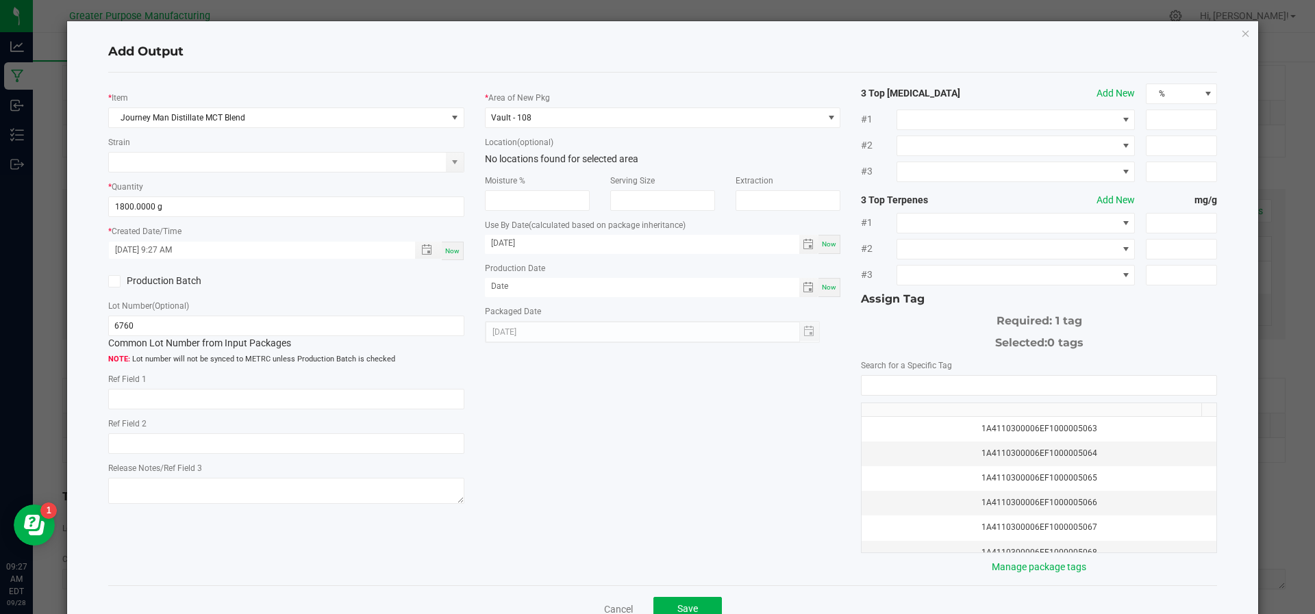
click at [829, 288] on div "Now" at bounding box center [829, 287] width 22 height 19
type input "[DATE]"
click at [921, 392] on div "1A4110300006EF1000005063 1A4110300006EF1000005064 1A4110300006EF1000005065 1A41…" at bounding box center [1039, 464] width 356 height 178
click at [921, 386] on input "NO DATA FOUND" at bounding box center [1038, 385] width 355 height 19
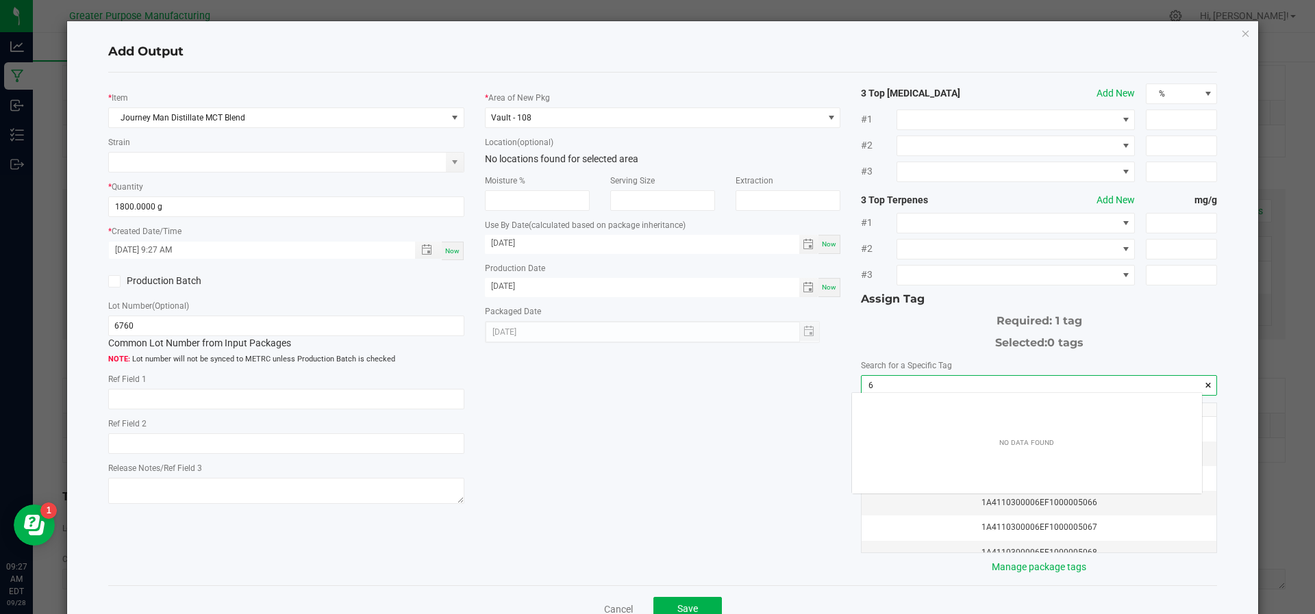
scroll to position [19, 351]
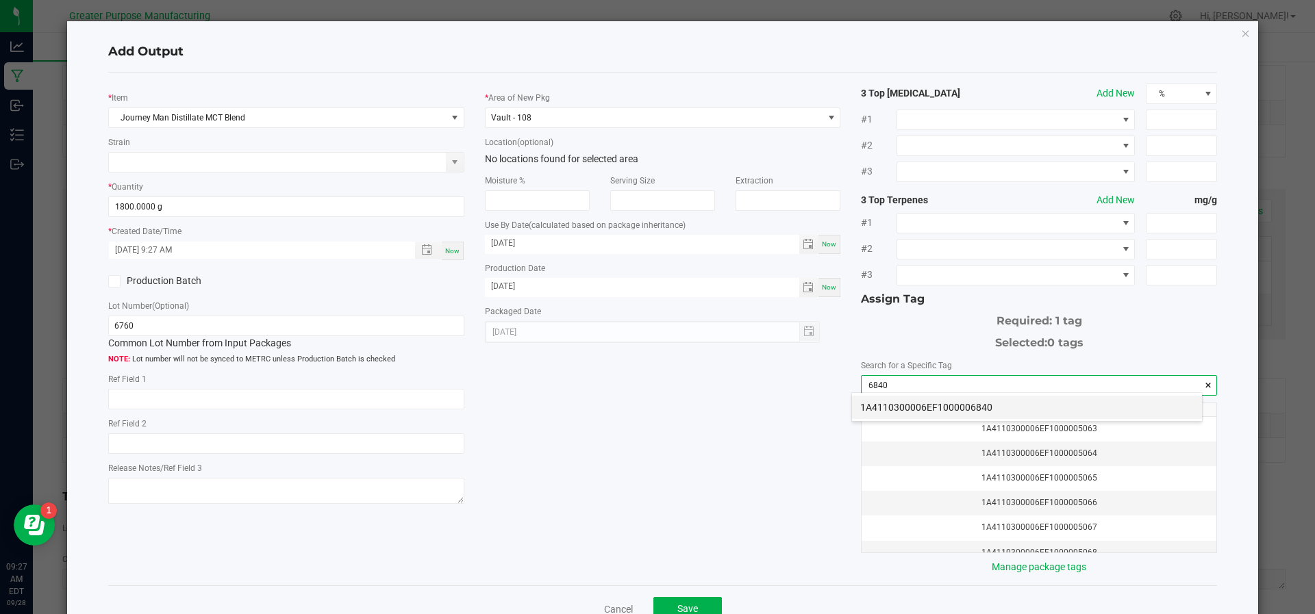
click at [922, 401] on li "1A4110300006EF1000006840" at bounding box center [1027, 407] width 350 height 23
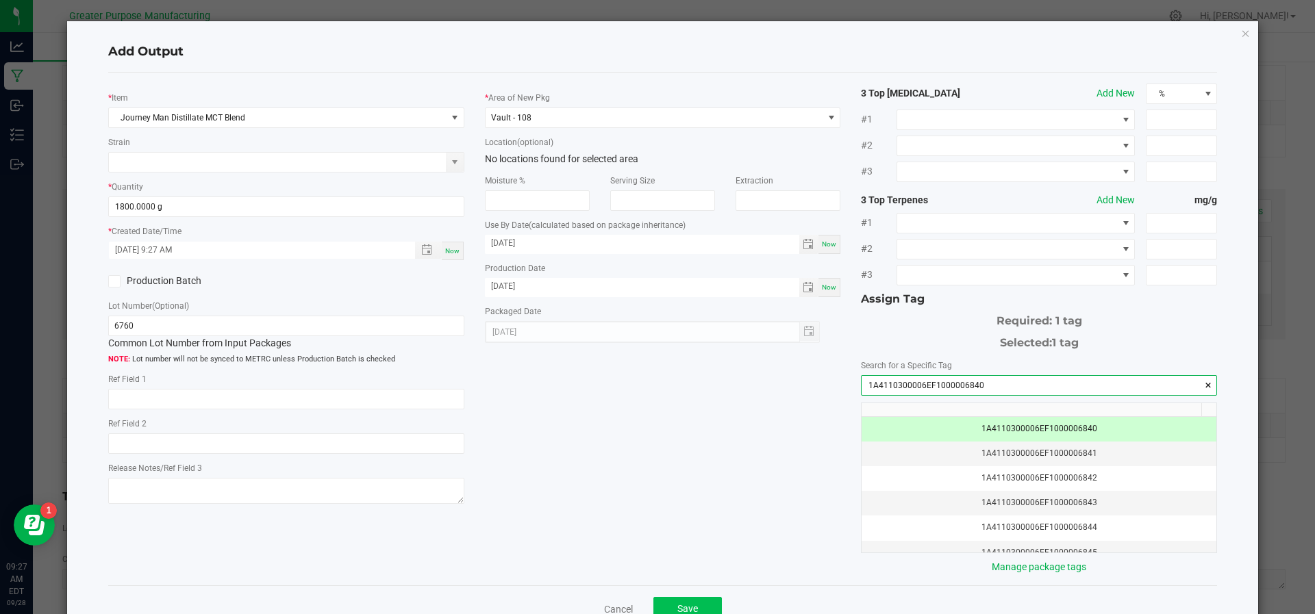
type input "1A4110300006EF1000006840"
click at [688, 610] on span "Save" at bounding box center [687, 608] width 21 height 11
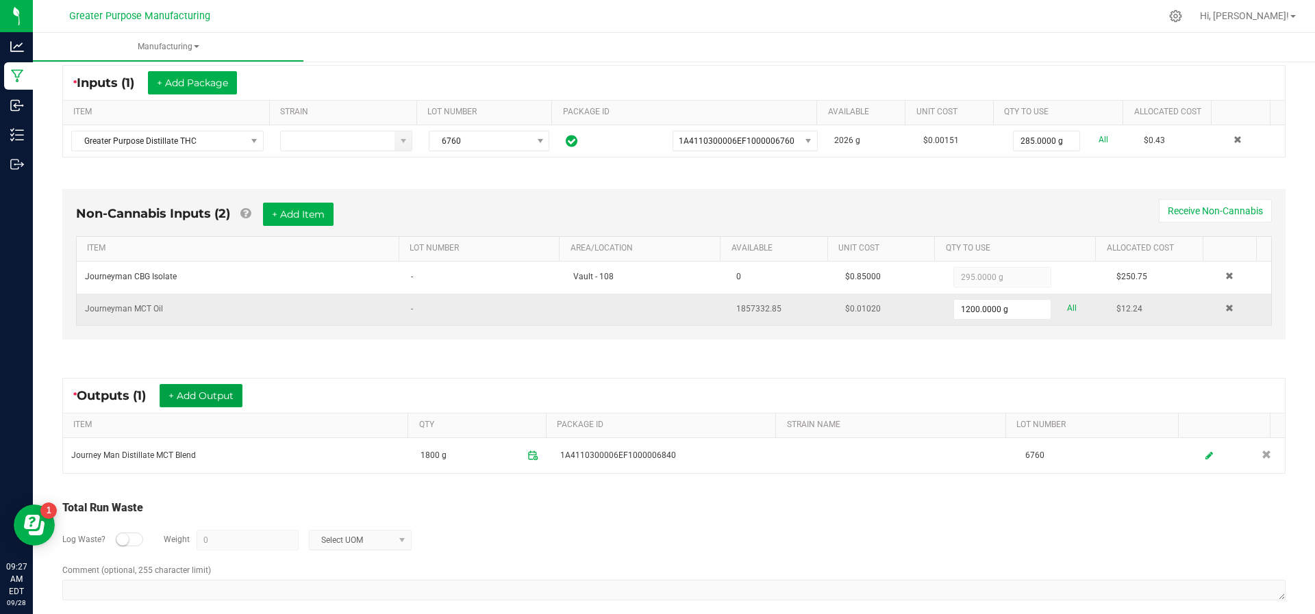
scroll to position [0, 0]
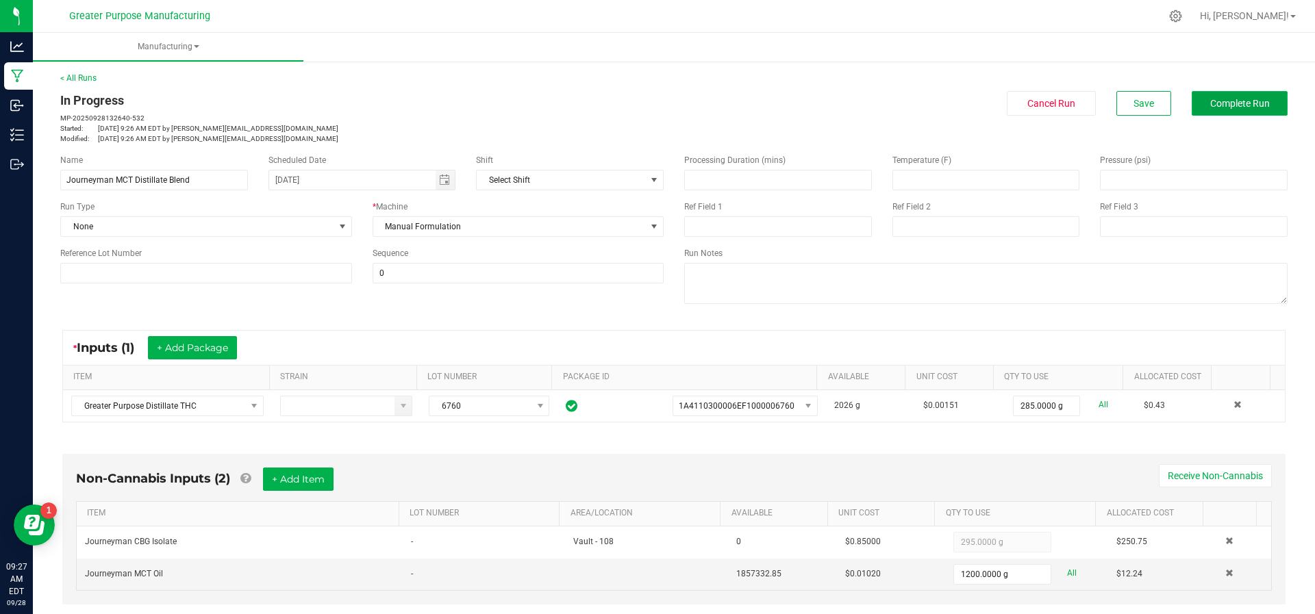
click at [1214, 108] on span "Complete Run" at bounding box center [1240, 103] width 60 height 11
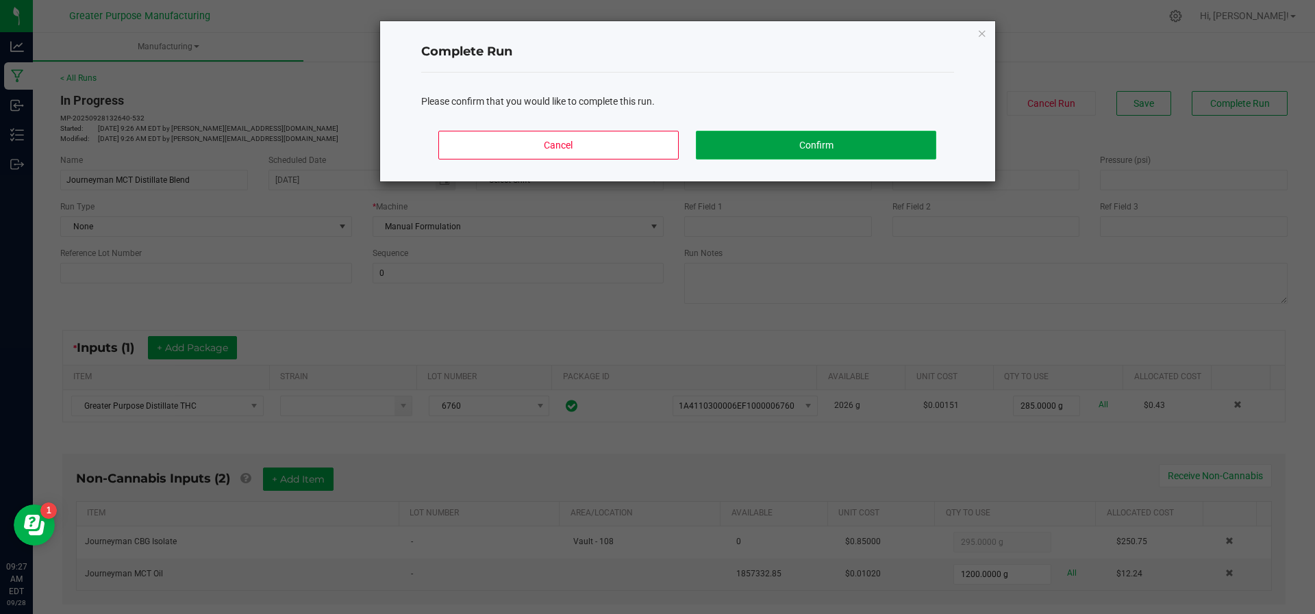
click at [815, 147] on button "Confirm" at bounding box center [816, 145] width 240 height 29
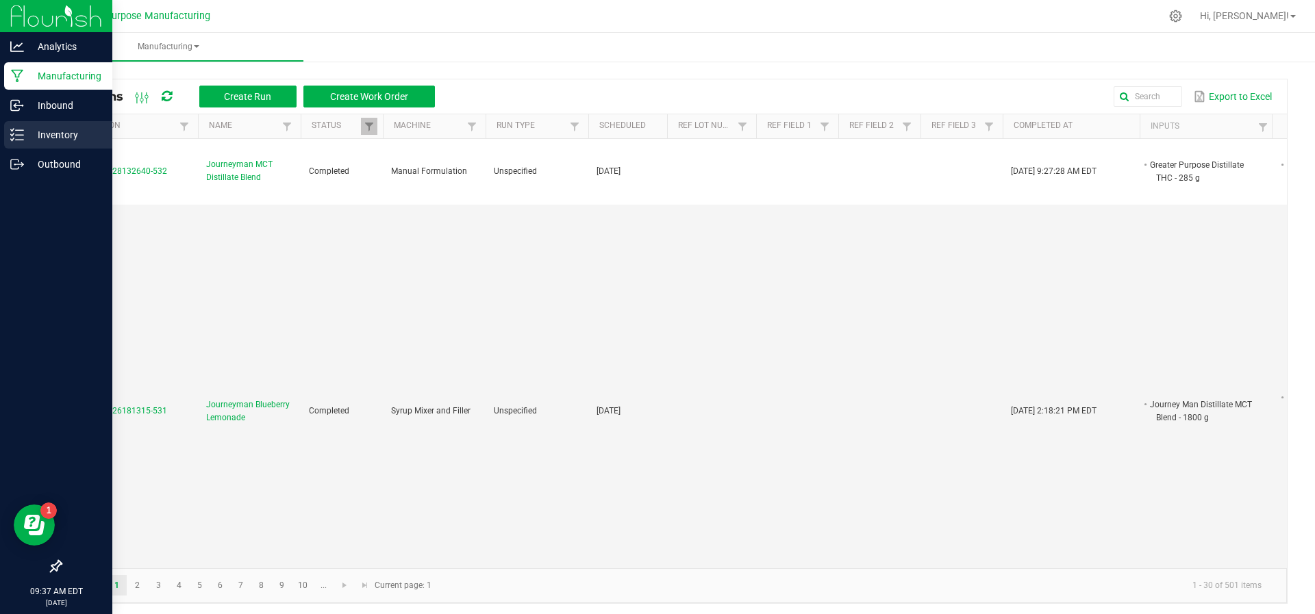
click at [34, 129] on p "Inventory" at bounding box center [65, 135] width 82 height 16
